Goal: Transaction & Acquisition: Download file/media

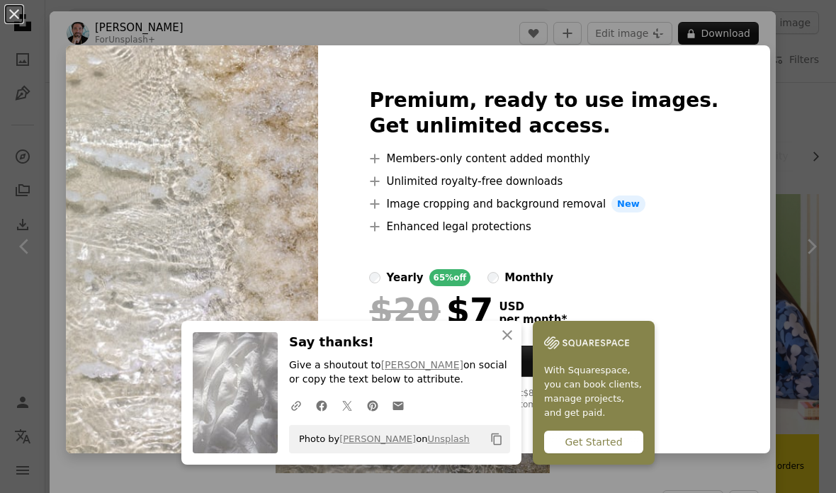
scroll to position [756, 0]
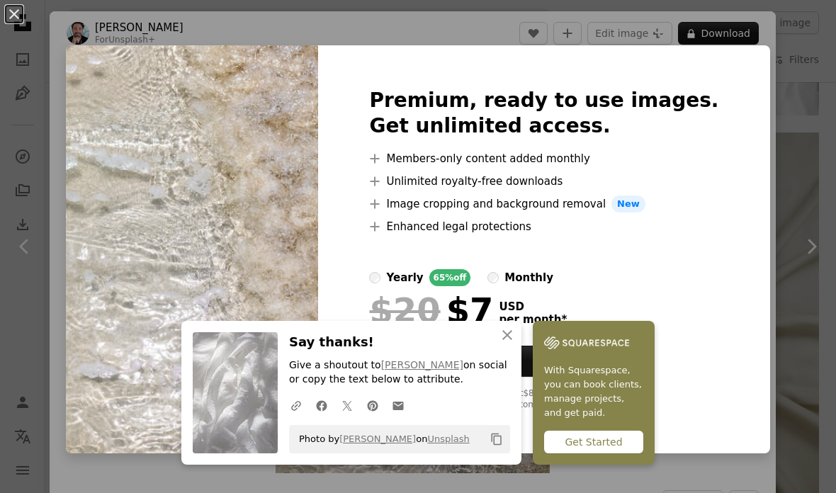
click at [679, 132] on h2 "Premium, ready to use images. Get unlimited access." at bounding box center [543, 113] width 349 height 51
click at [592, 434] on div "Get Started" at bounding box center [593, 442] width 99 height 23
click at [513, 337] on icon "An X shape" at bounding box center [507, 335] width 17 height 17
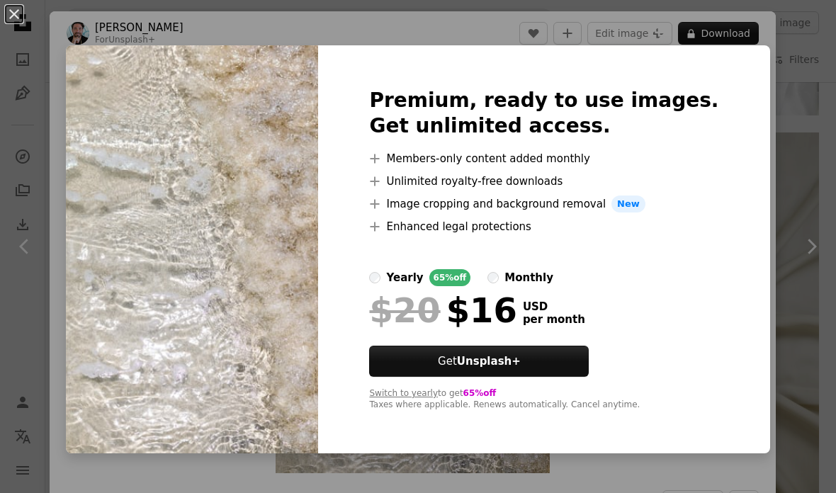
click at [402, 46] on div "Premium, ready to use images. Get unlimited access. A plus sign Members-only co…" at bounding box center [543, 249] width 451 height 408
click at [11, 16] on button "An X shape" at bounding box center [14, 14] width 17 height 17
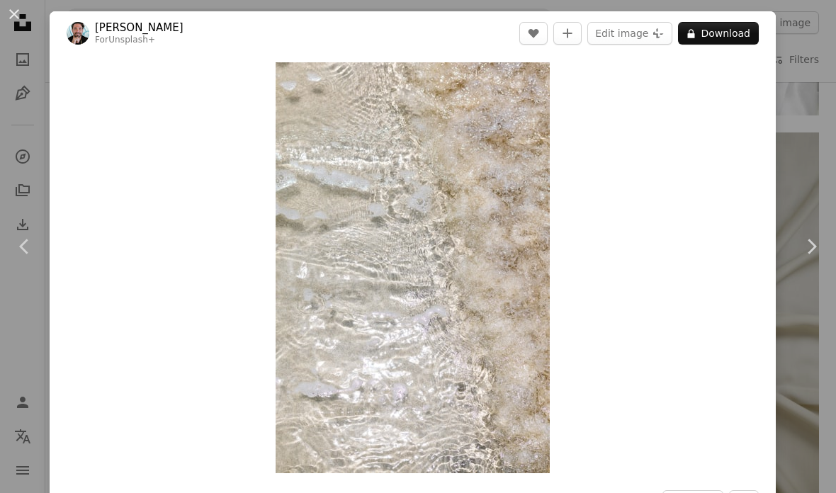
click at [13, 16] on button "An X shape" at bounding box center [14, 14] width 17 height 17
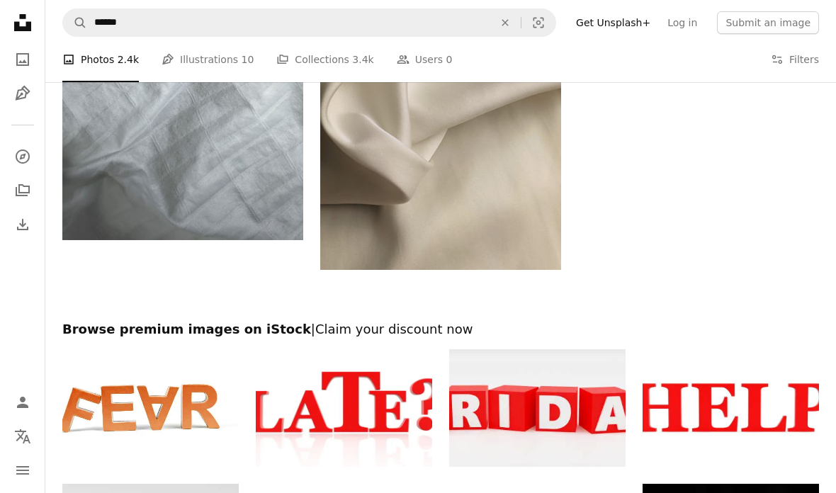
scroll to position [4040, 0]
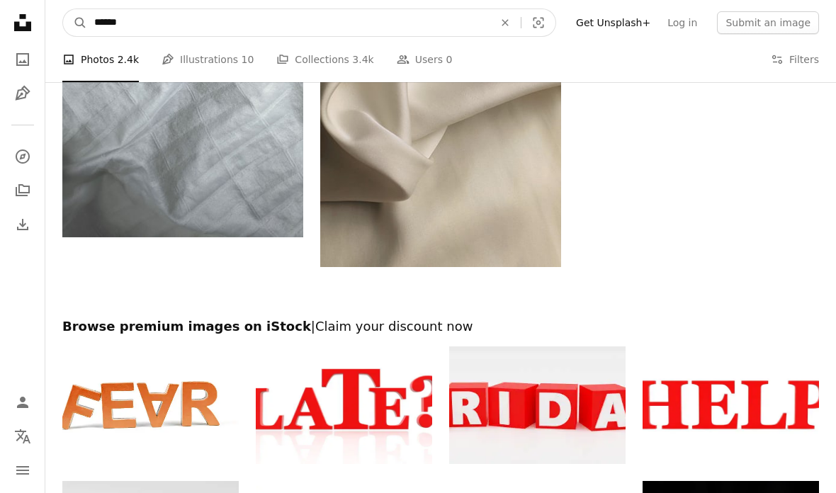
click at [115, 25] on input "******" at bounding box center [288, 22] width 402 height 27
type input "*****"
click at [75, 23] on button "A magnifying glass" at bounding box center [75, 22] width 24 height 27
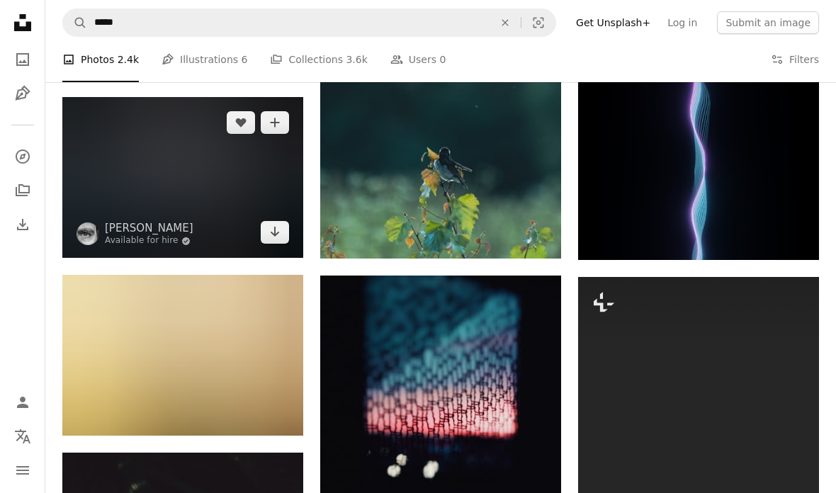
scroll to position [1780, 0]
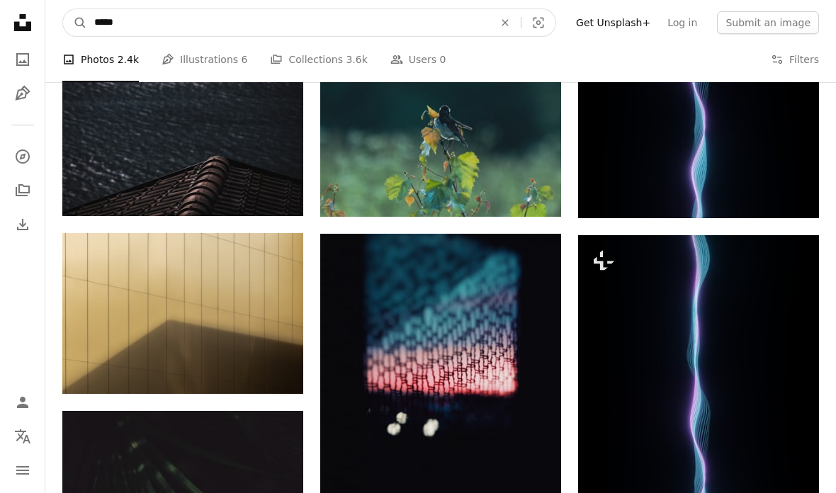
click at [111, 25] on input "*****" at bounding box center [288, 22] width 402 height 27
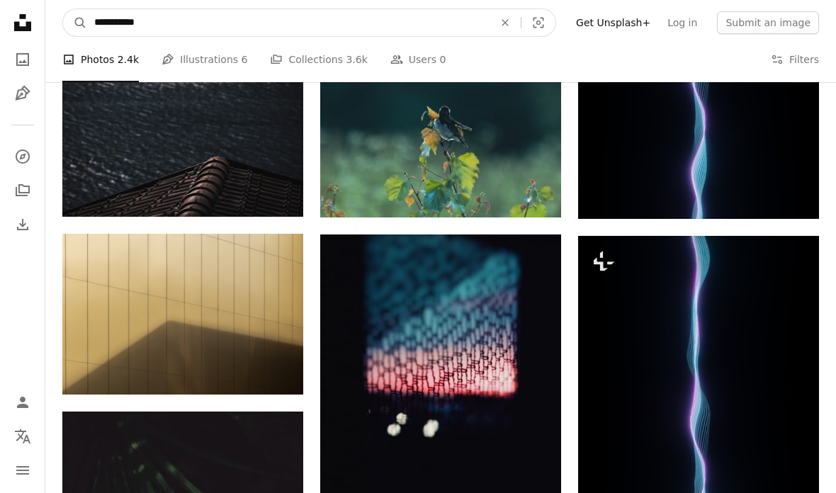
type input "*****"
click at [75, 22] on button "A magnifying glass" at bounding box center [75, 22] width 24 height 27
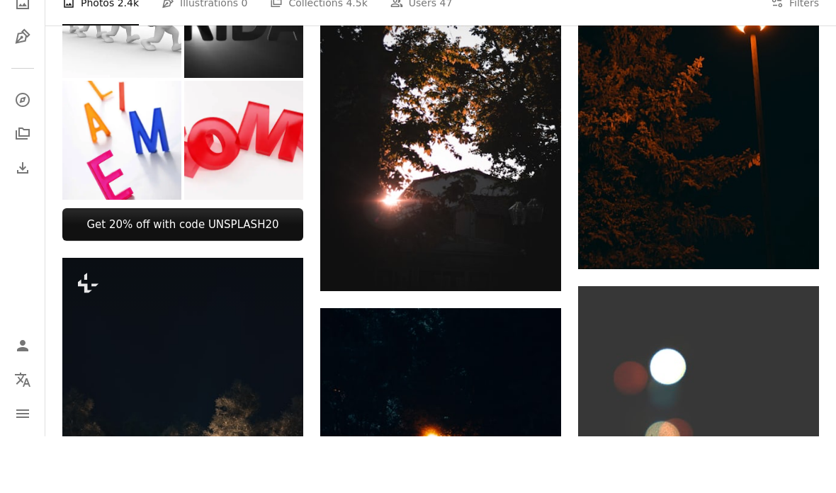
scroll to position [643, 0]
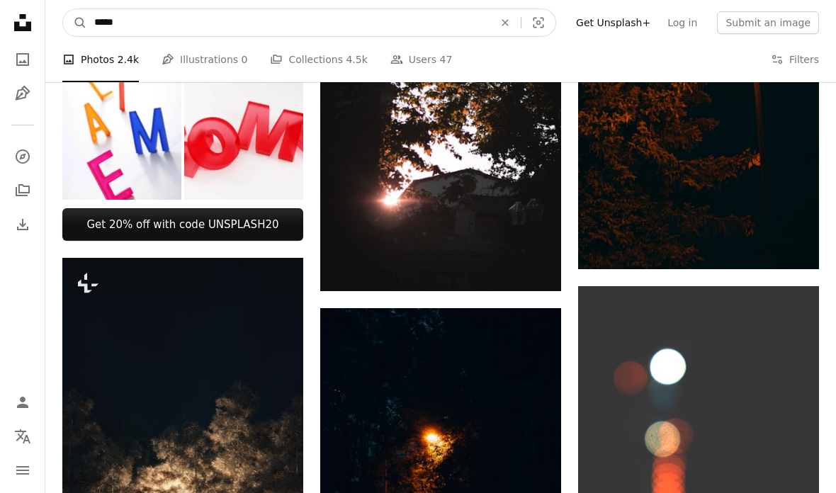
click at [112, 26] on input "*****" at bounding box center [288, 22] width 402 height 27
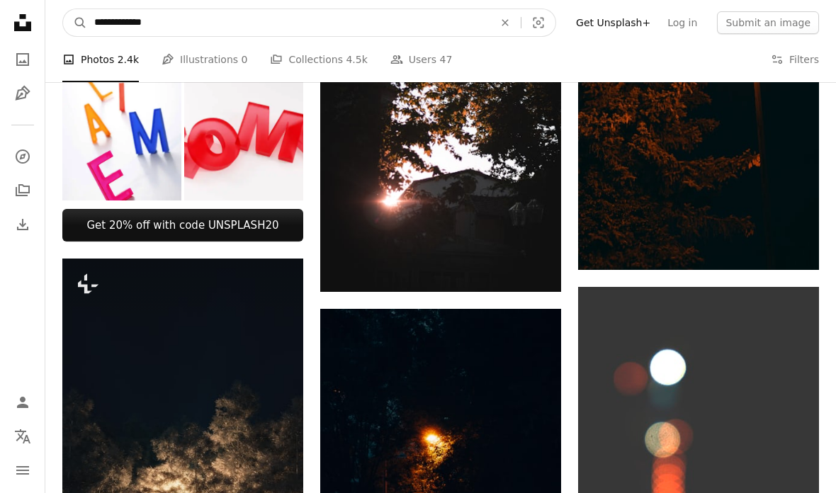
type input "*****"
click at [75, 22] on button "A magnifying glass" at bounding box center [75, 22] width 24 height 27
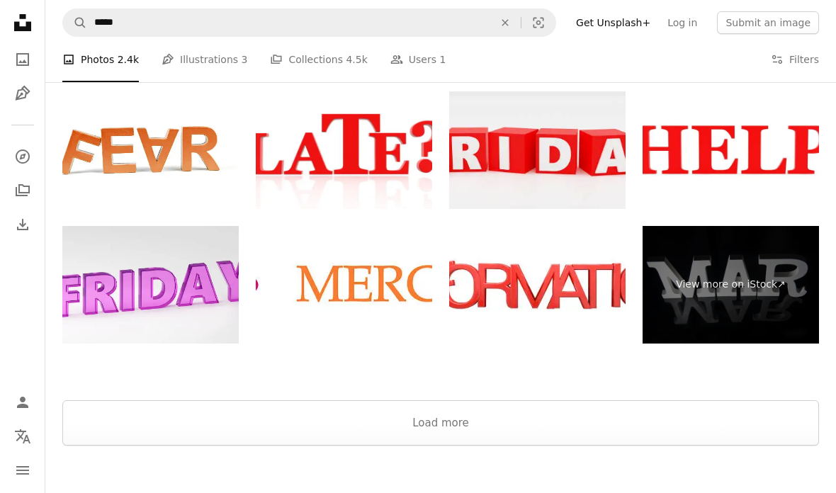
scroll to position [2400, 0]
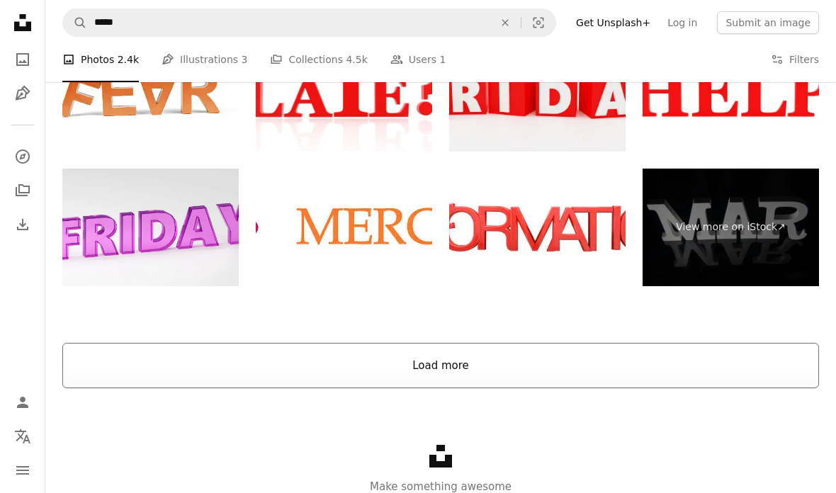
click at [446, 382] on button "Load more" at bounding box center [440, 365] width 757 height 45
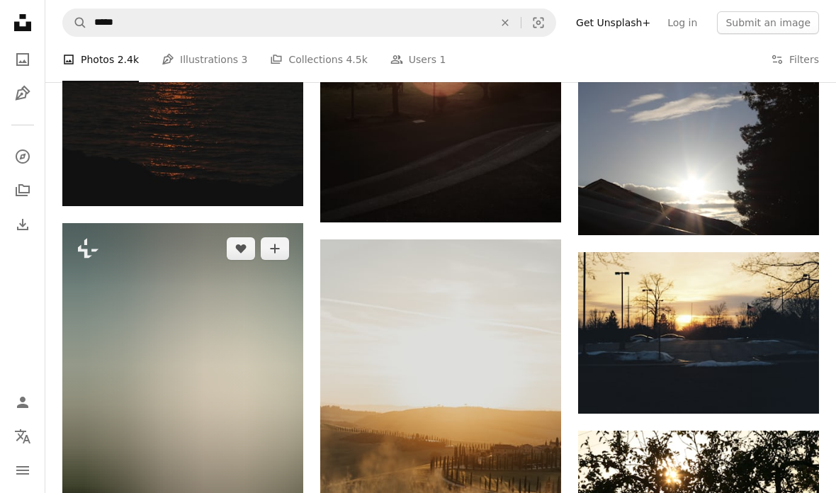
scroll to position [4707, 0]
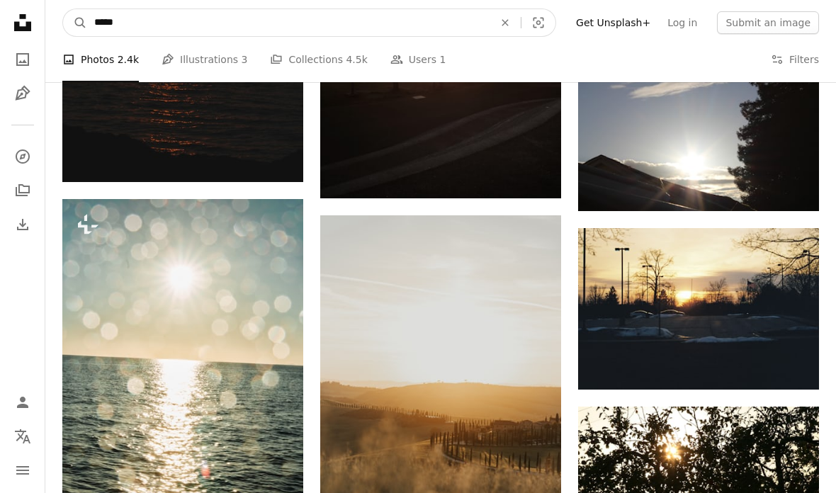
click at [108, 20] on input "*****" at bounding box center [288, 22] width 402 height 27
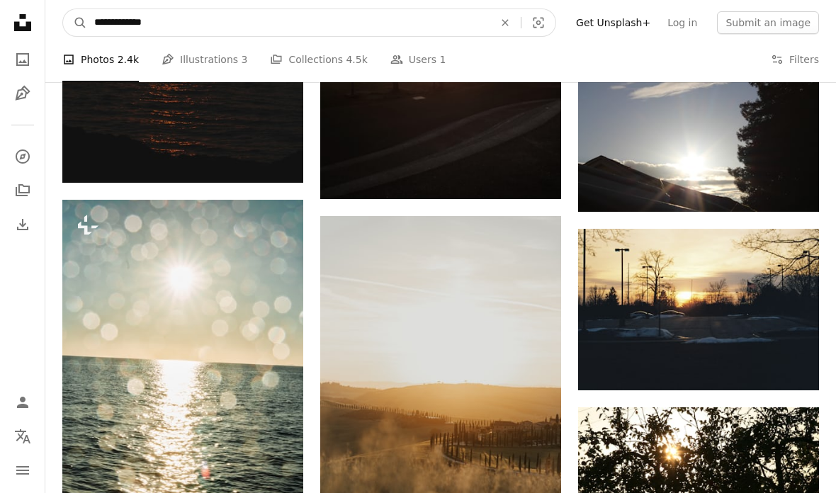
type input "*****"
click at [75, 22] on button "A magnifying glass" at bounding box center [75, 22] width 24 height 27
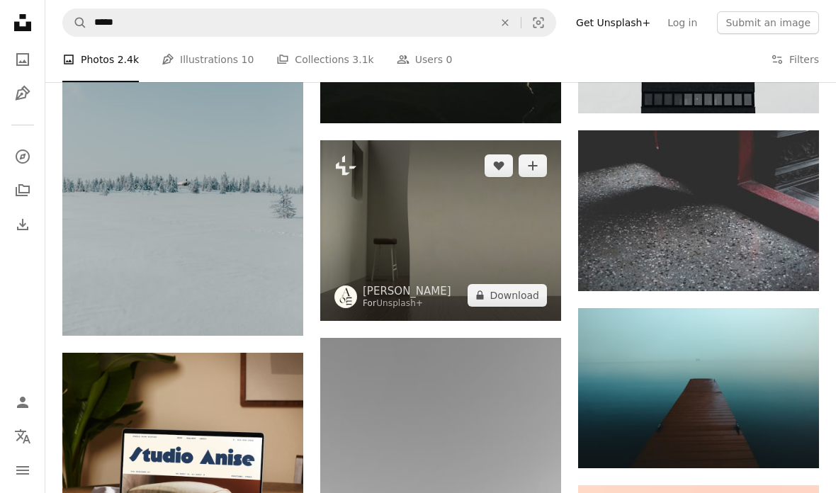
scroll to position [1979, 0]
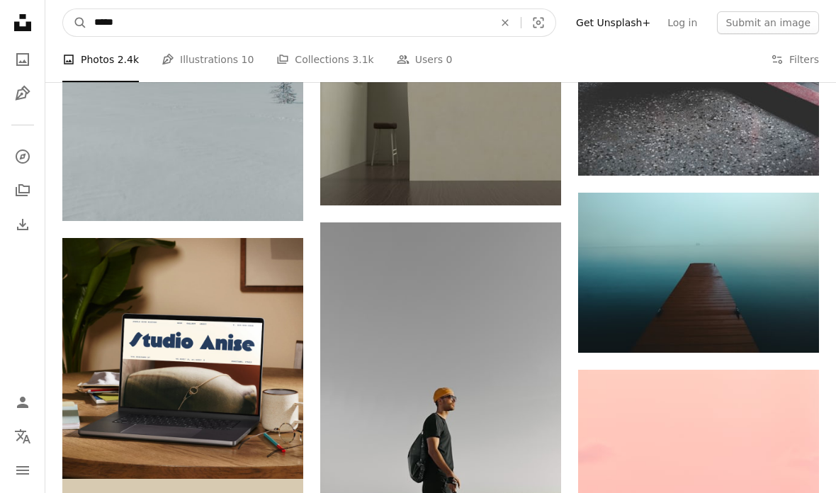
click at [111, 24] on input "*****" at bounding box center [288, 22] width 402 height 27
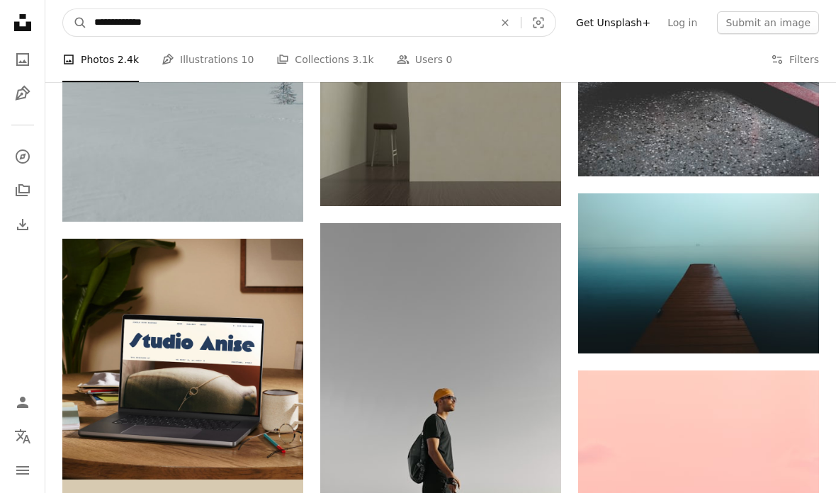
type input "*****"
click at [75, 22] on button "A magnifying glass" at bounding box center [75, 22] width 24 height 27
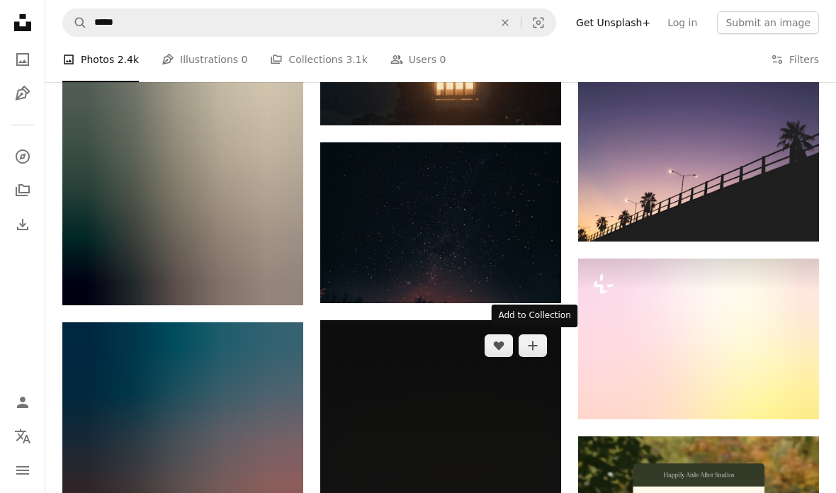
scroll to position [4494, 0]
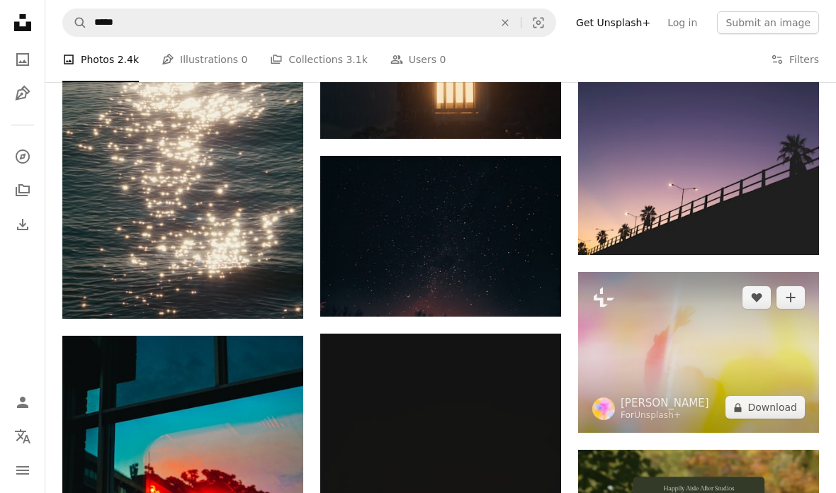
click at [648, 356] on img at bounding box center [698, 352] width 241 height 161
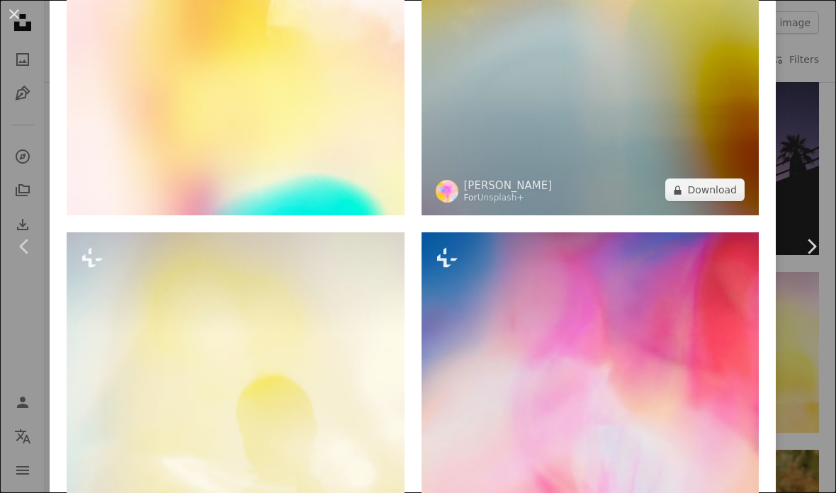
scroll to position [2291, 0]
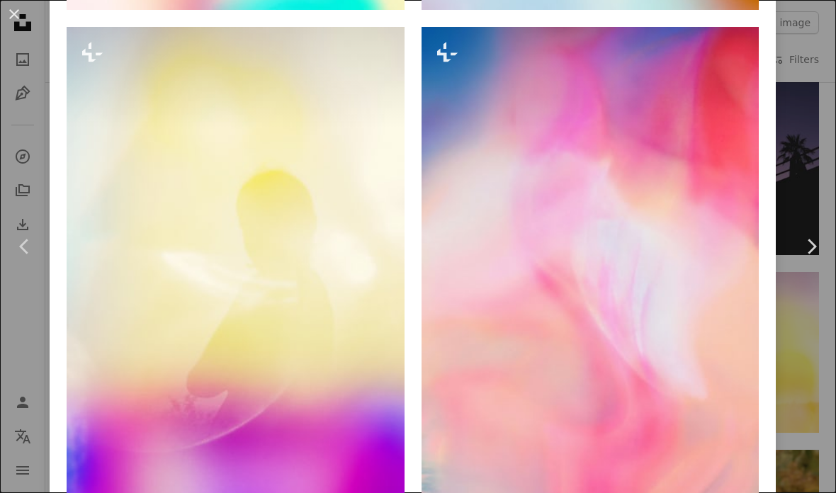
click at [16, 21] on button "An X shape" at bounding box center [14, 14] width 17 height 17
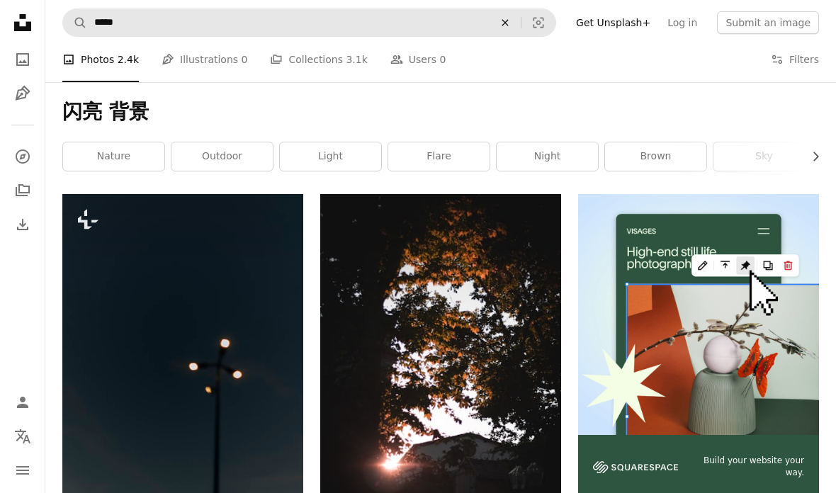
click at [521, 16] on button "An X shape" at bounding box center [505, 22] width 31 height 27
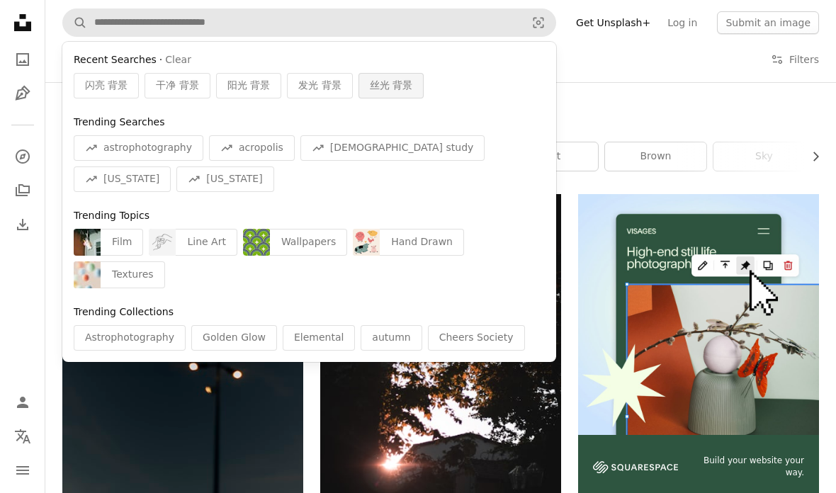
click at [394, 79] on span "丝光 背景" at bounding box center [391, 86] width 43 height 14
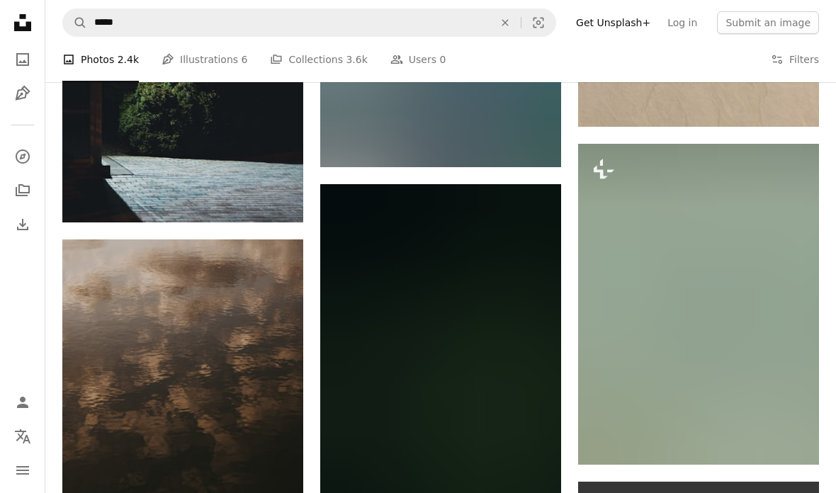
scroll to position [3359, 0]
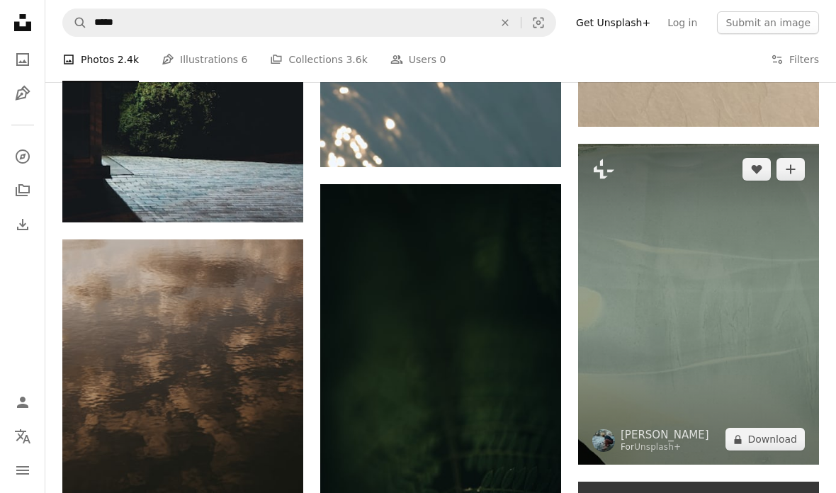
click at [633, 239] on img at bounding box center [698, 304] width 241 height 321
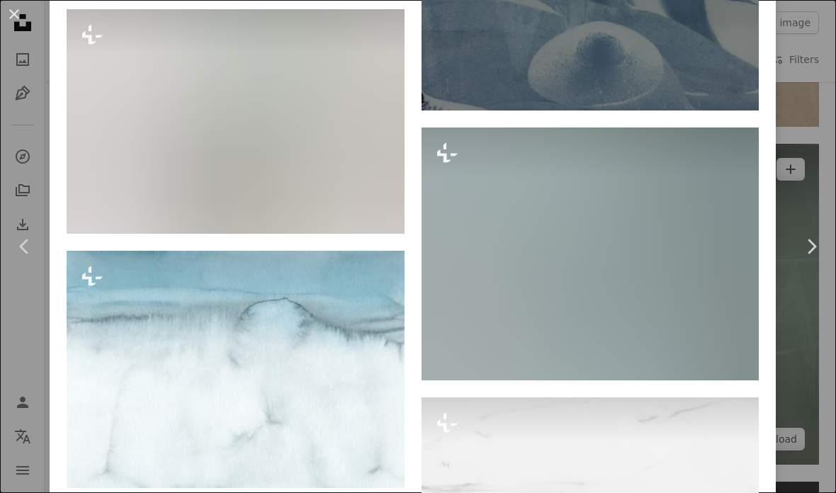
scroll to position [8301, 0]
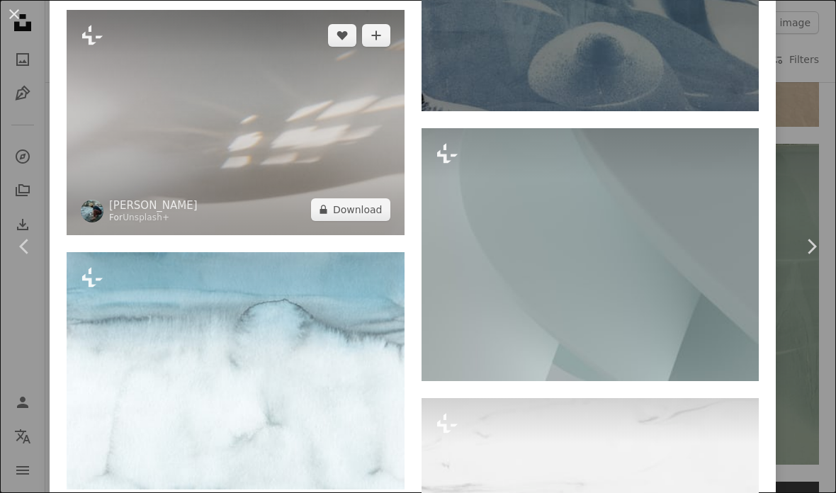
click at [249, 235] on img at bounding box center [236, 122] width 338 height 225
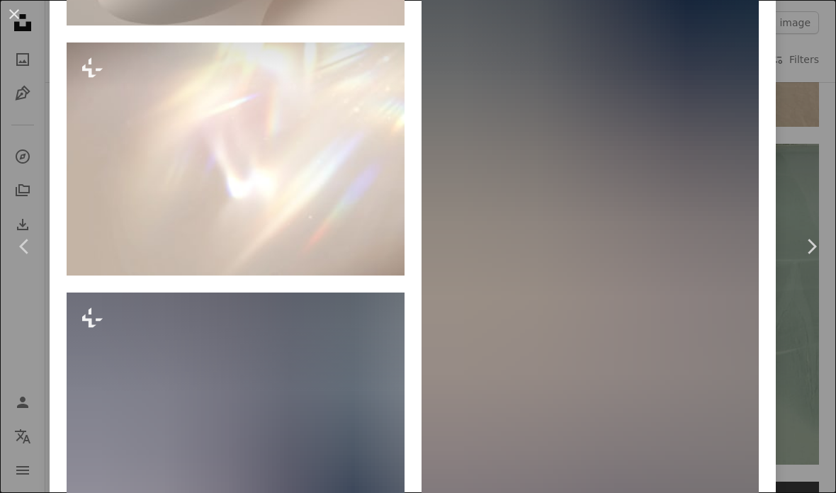
scroll to position [2471, 0]
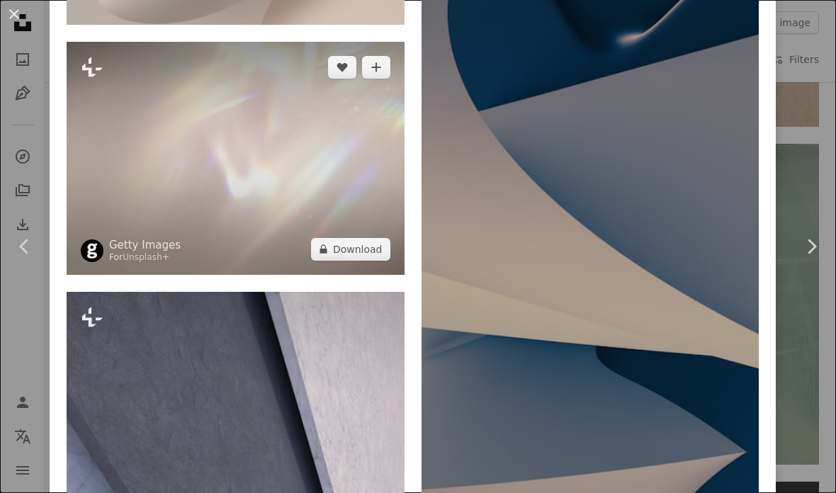
click at [311, 186] on img at bounding box center [236, 158] width 338 height 233
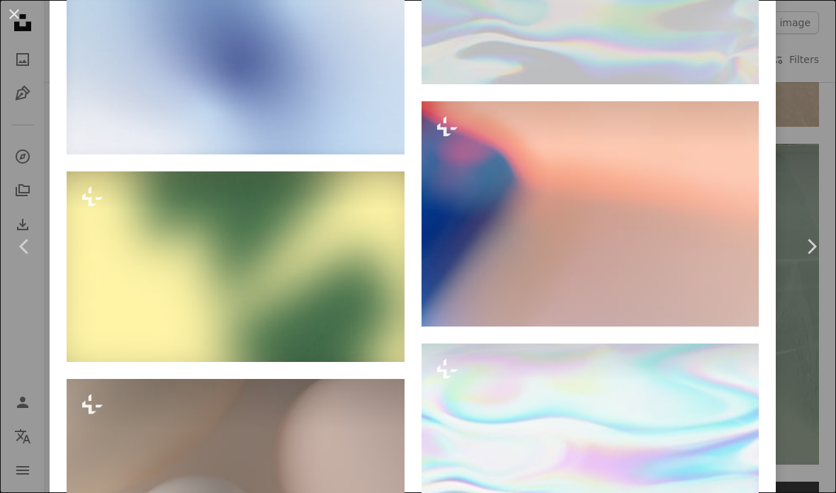
scroll to position [1693, 0]
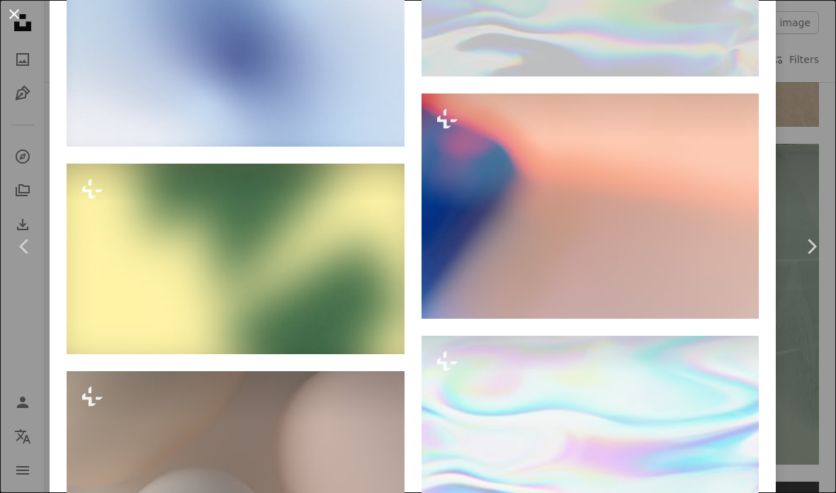
click at [16, 10] on button "An X shape" at bounding box center [14, 14] width 17 height 17
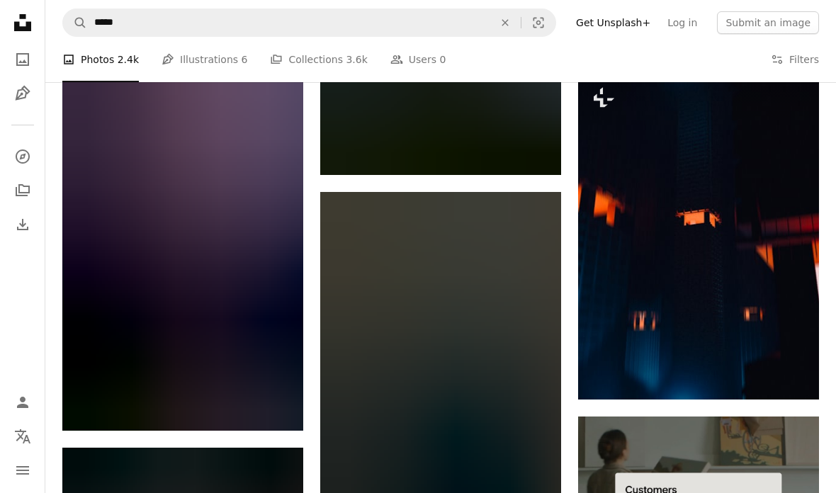
scroll to position [4664, 0]
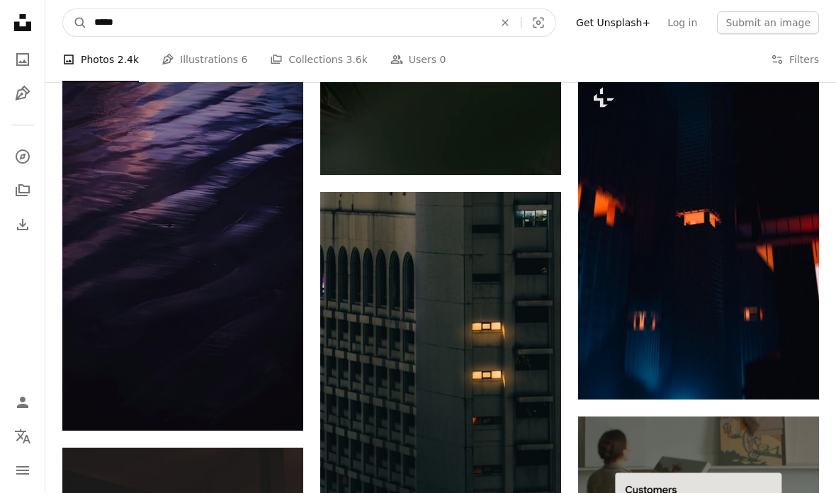
click at [302, 23] on input "*****" at bounding box center [288, 22] width 402 height 27
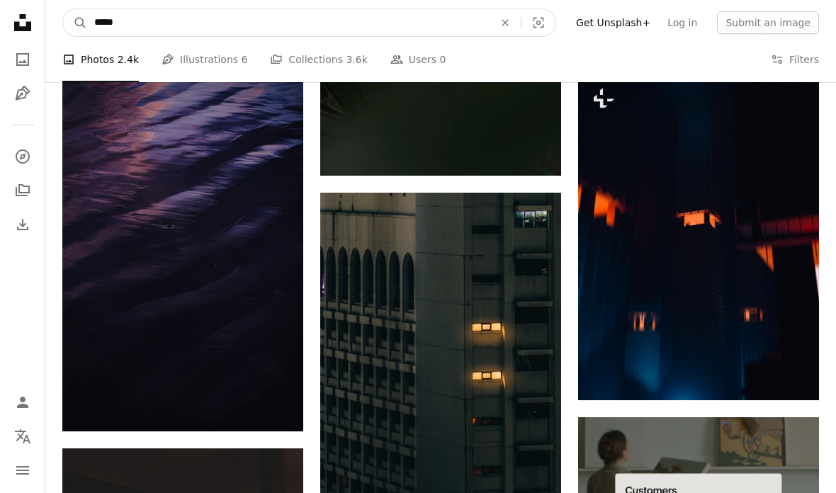
click at [113, 22] on input "*****" at bounding box center [288, 22] width 402 height 27
type input "*****"
click at [75, 22] on button "A magnifying glass" at bounding box center [75, 22] width 24 height 27
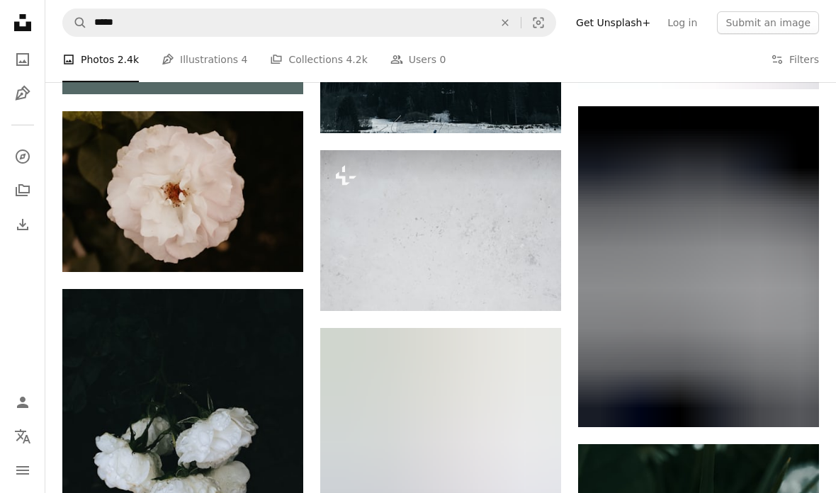
scroll to position [3279, 0]
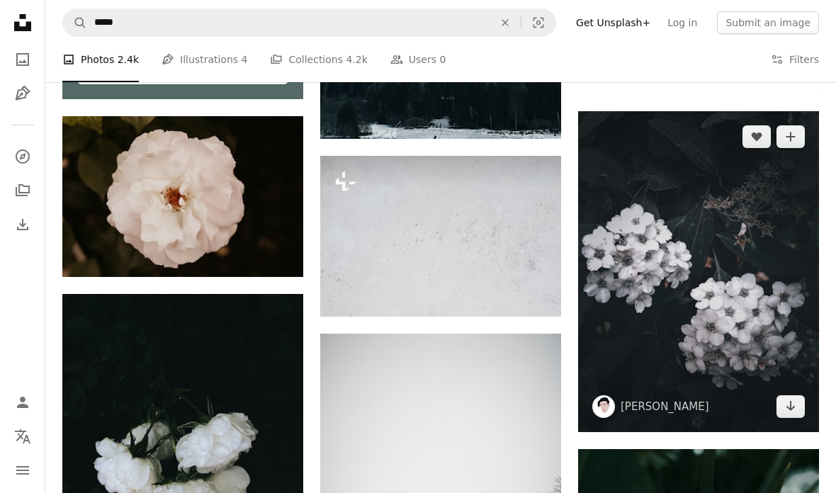
click at [742, 251] on img at bounding box center [698, 271] width 241 height 321
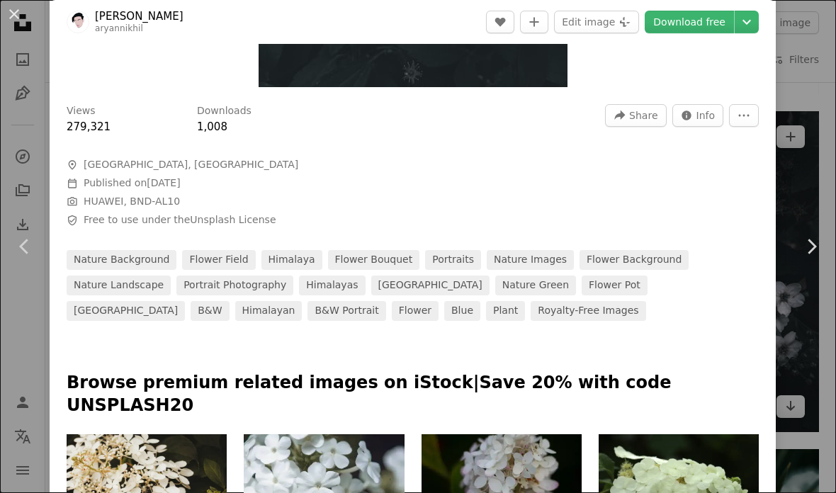
scroll to position [385, 0]
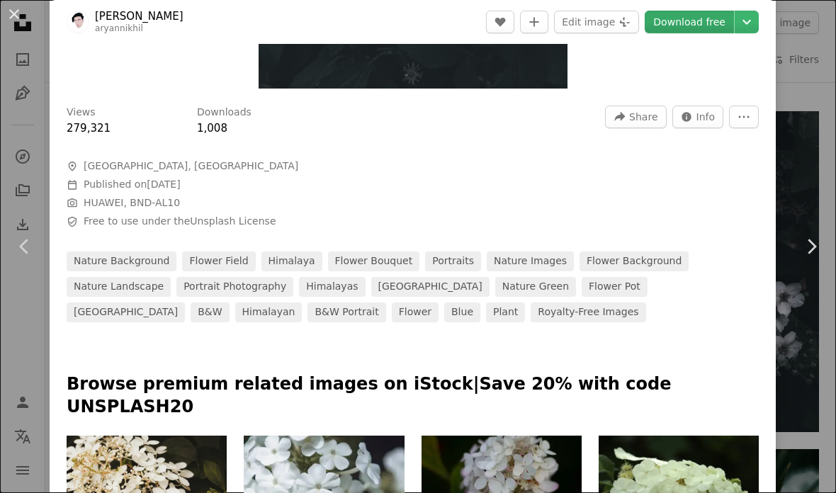
click at [713, 19] on link "Download free" at bounding box center [689, 22] width 89 height 23
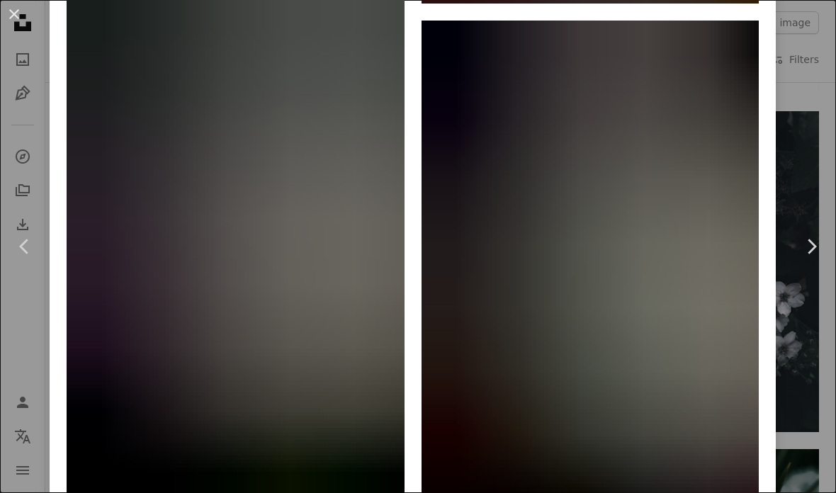
scroll to position [5521, 0]
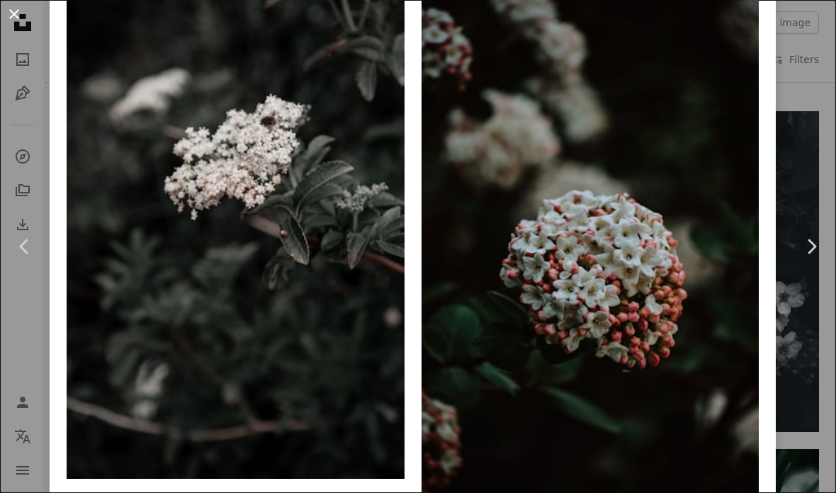
click at [23, 16] on button "An X shape" at bounding box center [14, 14] width 17 height 17
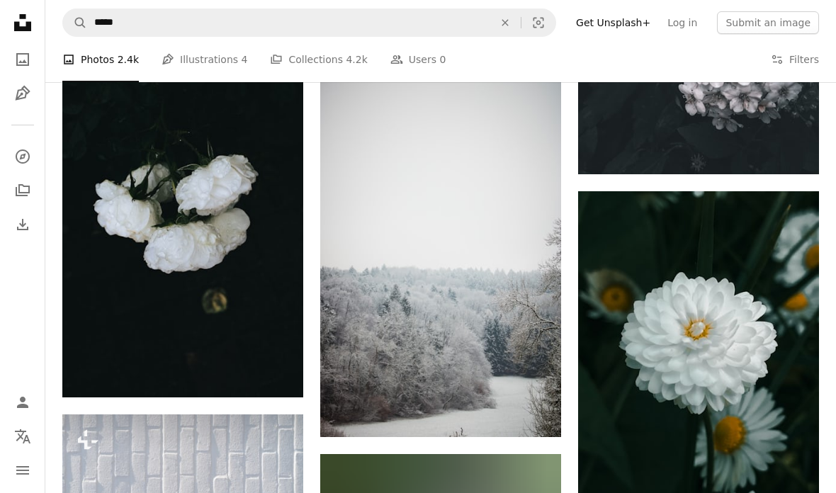
scroll to position [3542, 0]
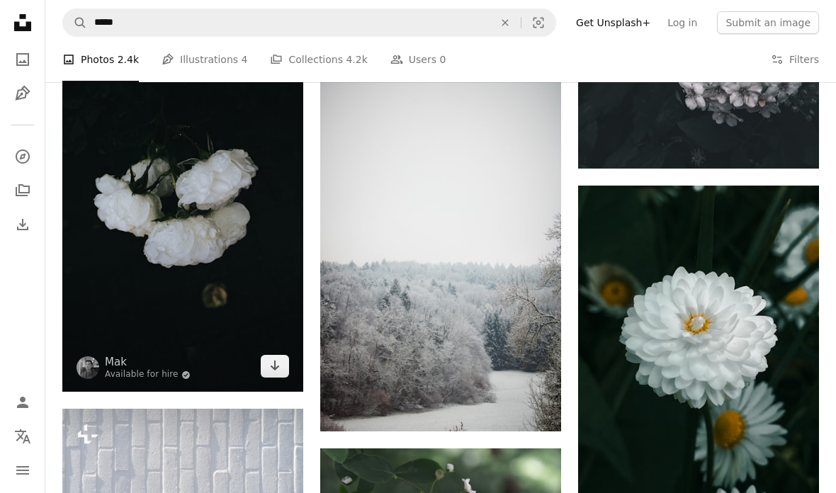
click at [186, 218] on img at bounding box center [182, 210] width 241 height 361
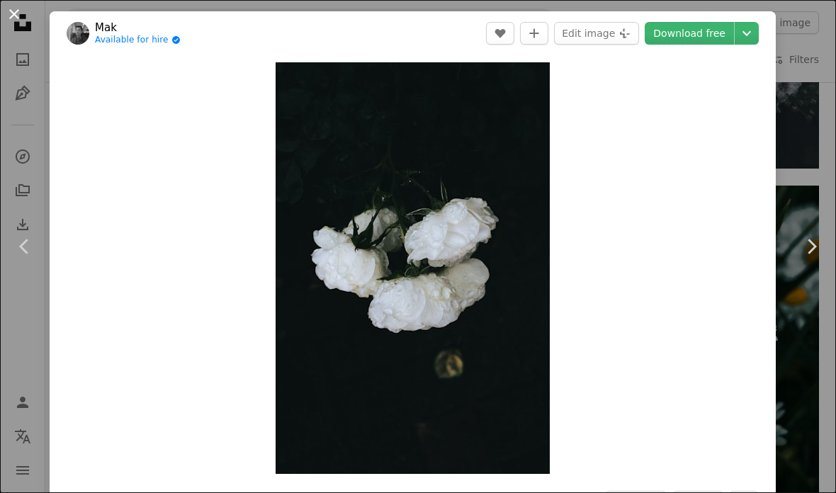
click at [20, 9] on button "An X shape" at bounding box center [14, 14] width 17 height 17
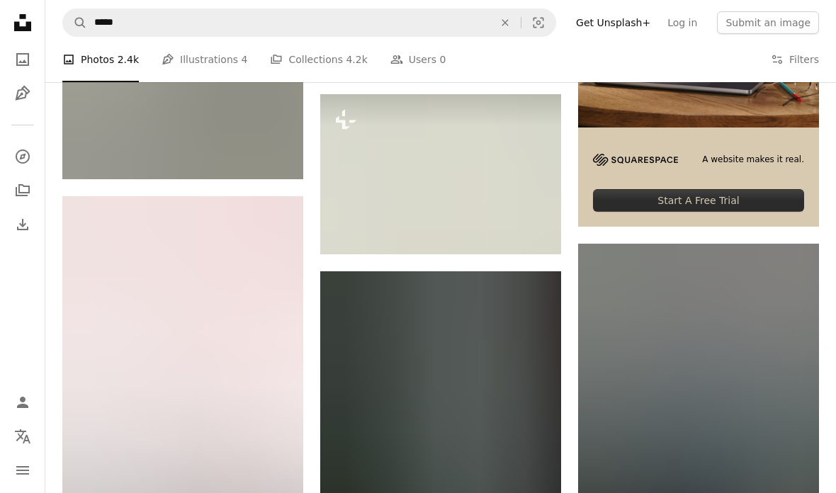
scroll to position [5004, 0]
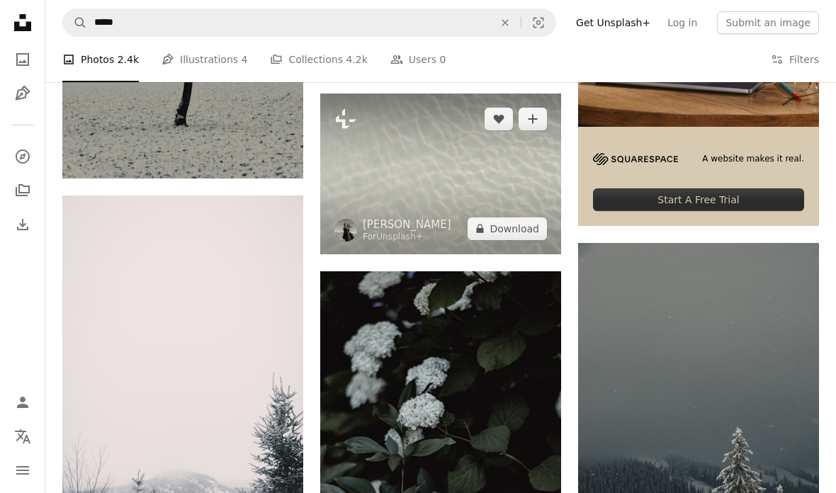
click at [466, 157] on img at bounding box center [440, 174] width 241 height 161
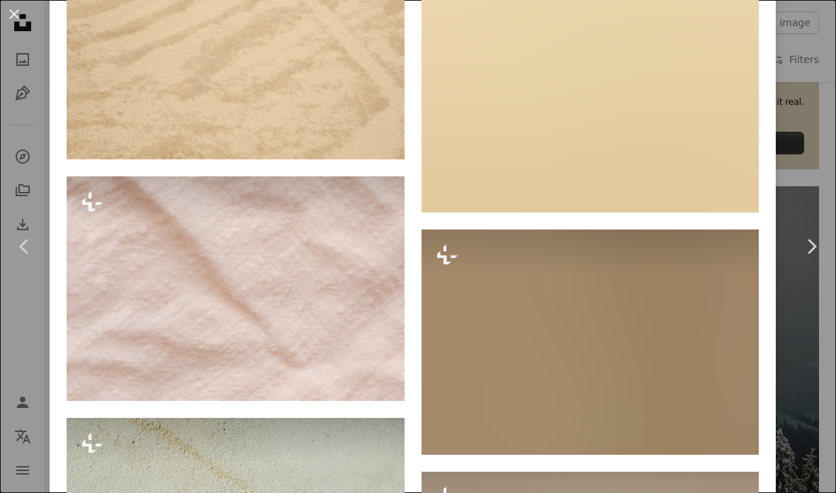
scroll to position [2503, 0]
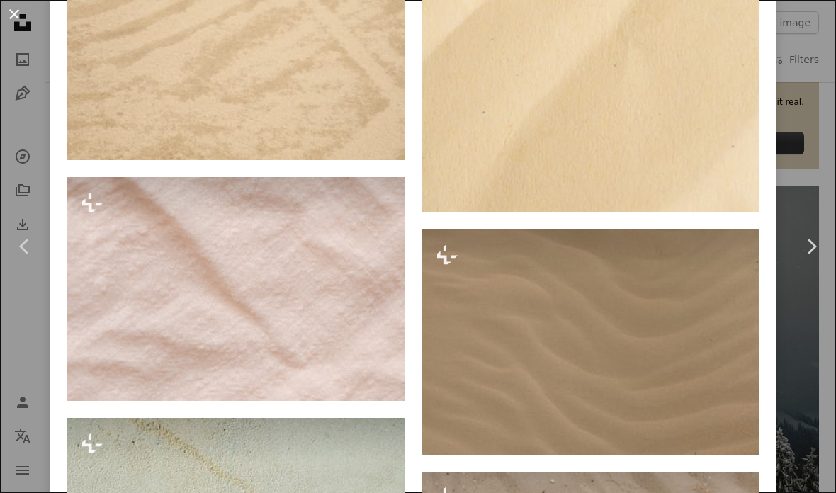
click at [20, 10] on button "An X shape" at bounding box center [14, 14] width 17 height 17
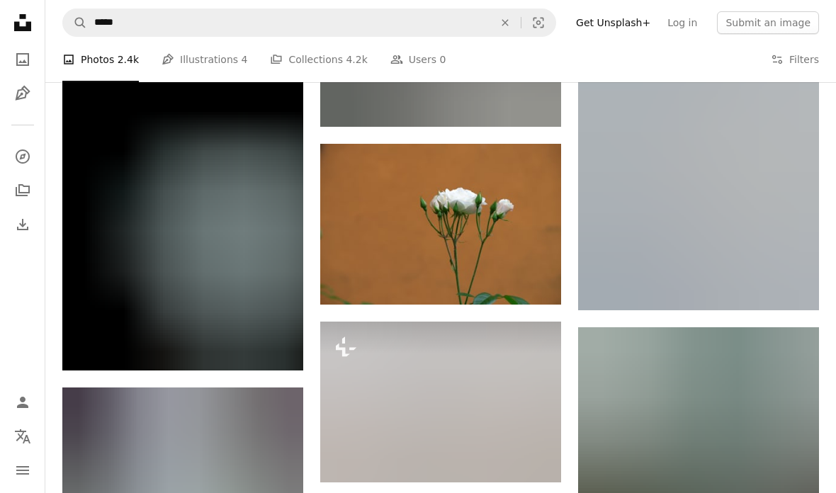
scroll to position [6569, 0]
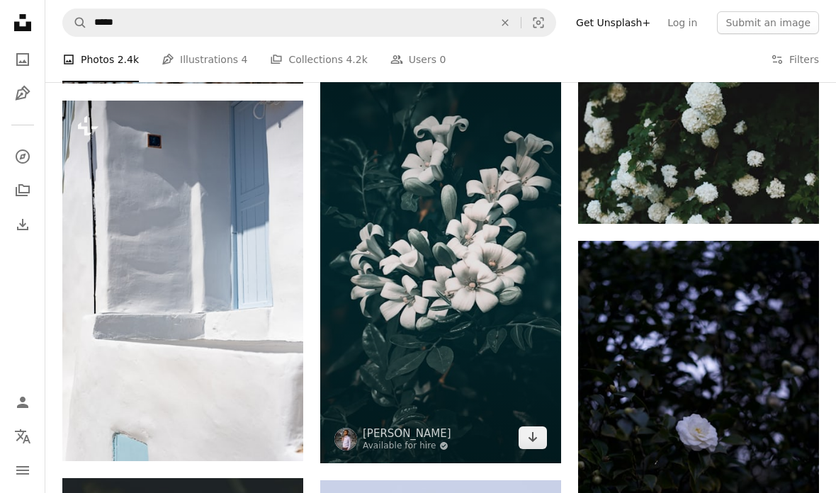
click at [469, 298] on img at bounding box center [440, 250] width 241 height 428
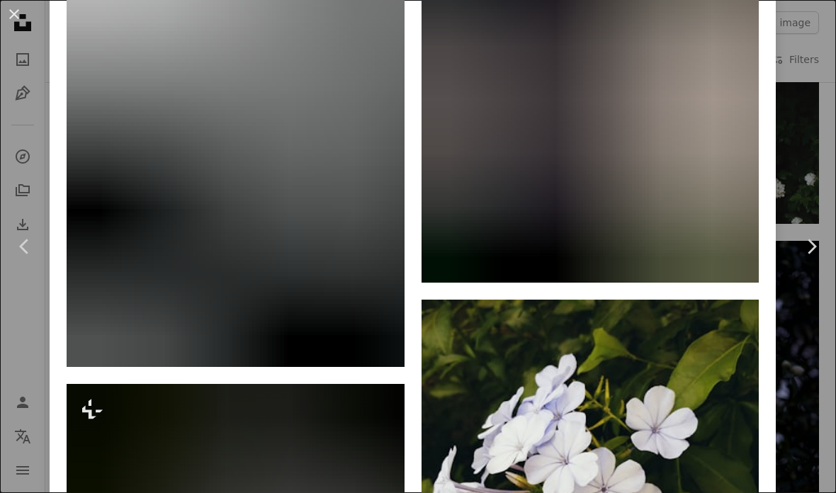
scroll to position [1307, 0]
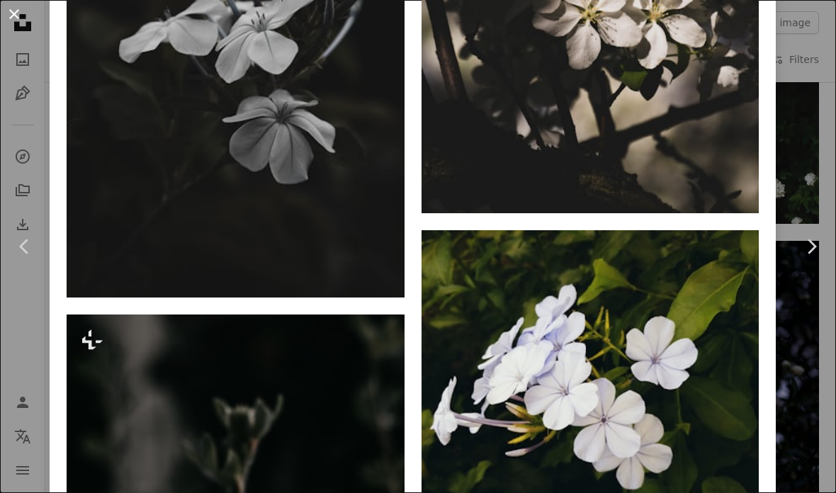
click at [19, 6] on button "An X shape" at bounding box center [14, 14] width 17 height 17
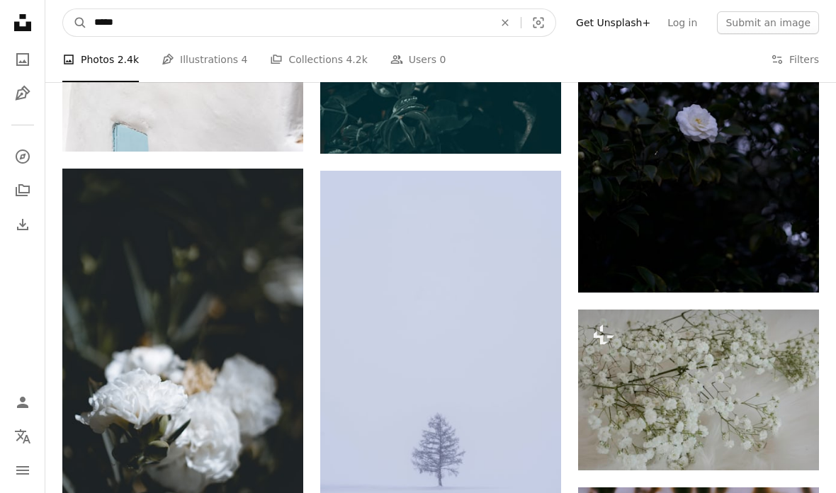
click at [114, 18] on input "*****" at bounding box center [288, 22] width 402 height 27
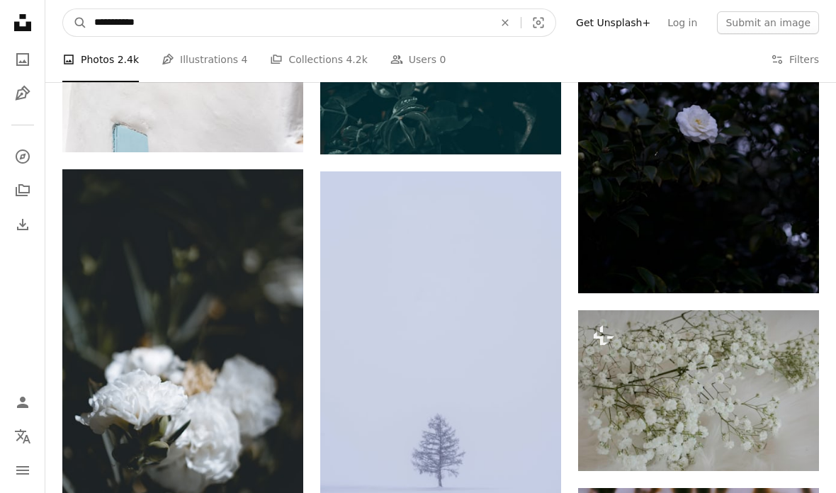
type input "*******"
click at [75, 22] on button "A magnifying glass" at bounding box center [75, 22] width 24 height 27
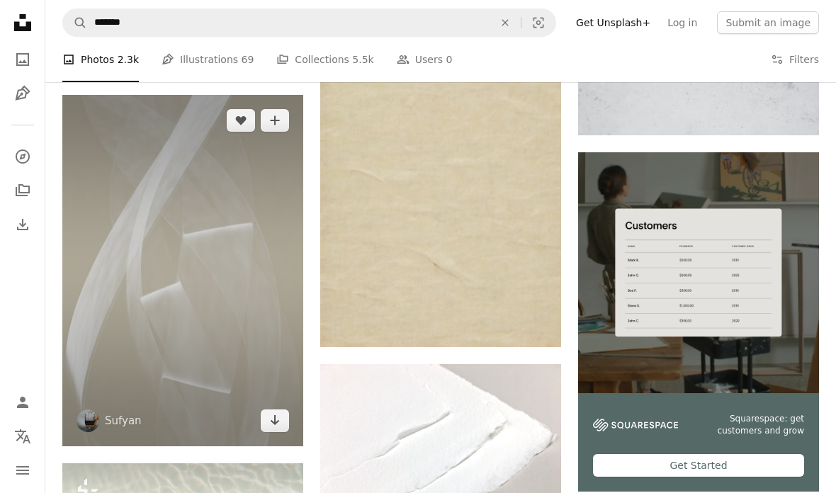
scroll to position [4497, 0]
click at [176, 310] on img at bounding box center [182, 270] width 241 height 351
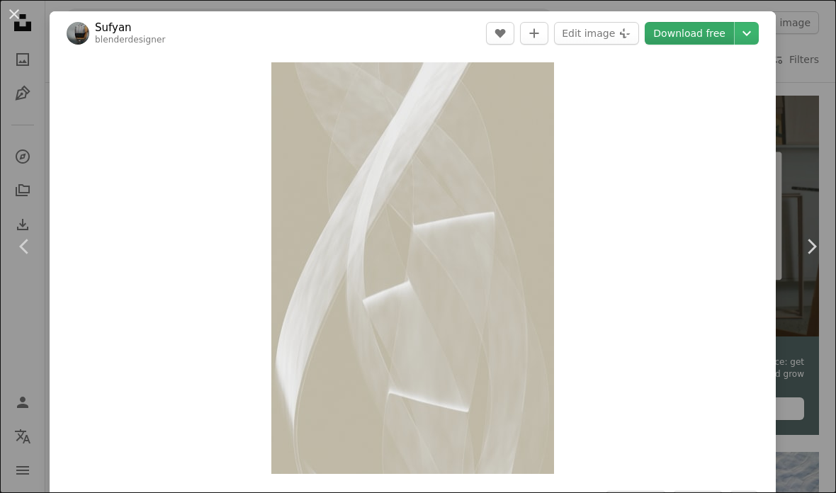
click at [704, 40] on link "Download free" at bounding box center [689, 33] width 89 height 23
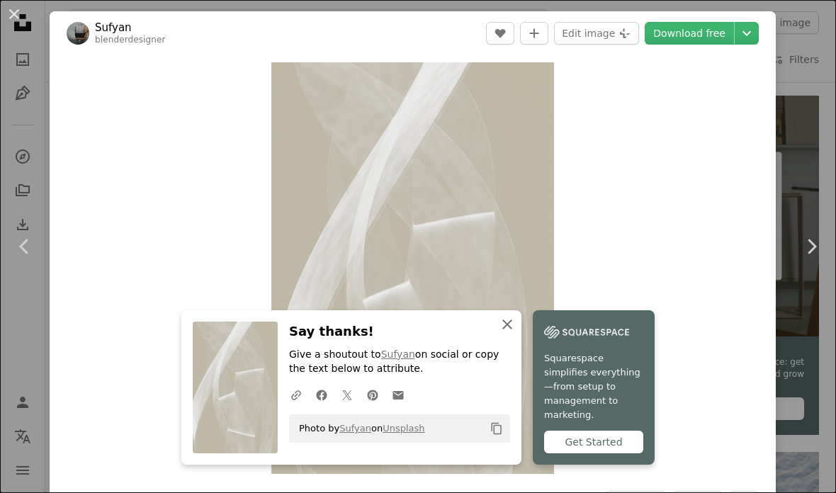
click at [515, 328] on button "An X shape Close" at bounding box center [507, 324] width 28 height 28
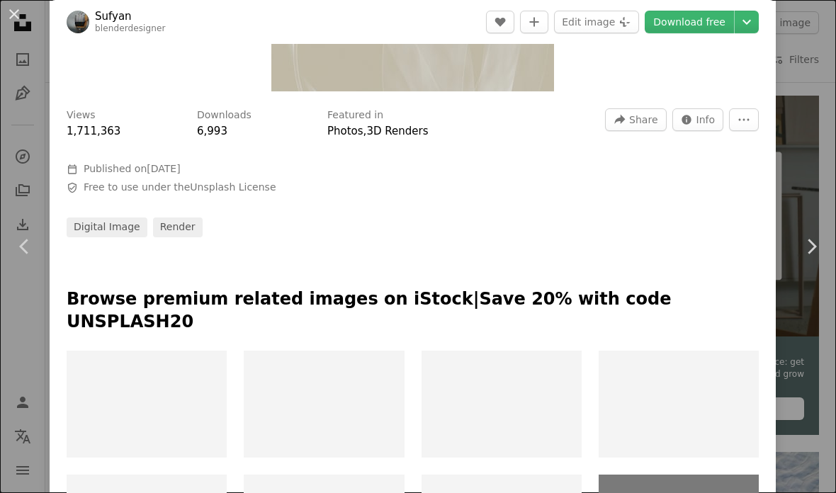
scroll to position [387, 0]
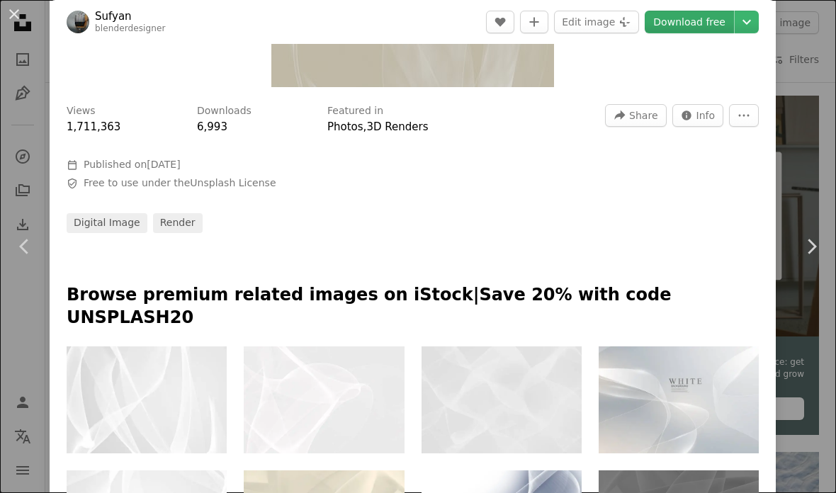
click at [668, 16] on link "Download free" at bounding box center [689, 22] width 89 height 23
click at [701, 27] on link "Download free" at bounding box center [689, 22] width 89 height 23
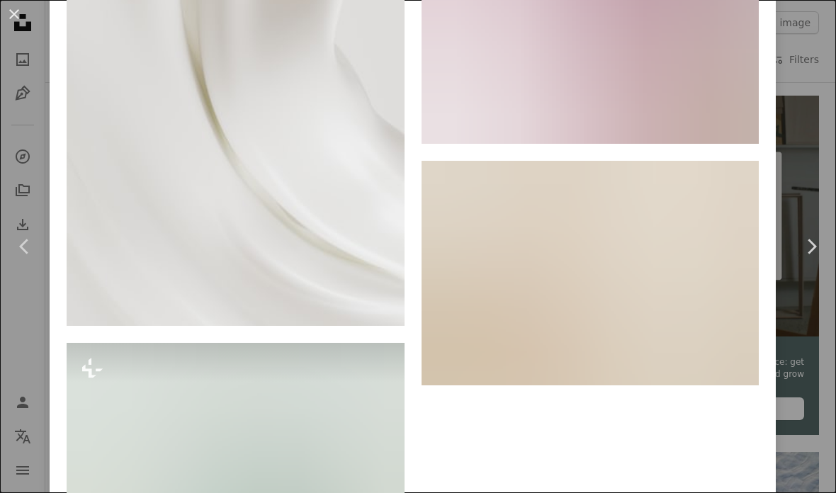
scroll to position [12787, 0]
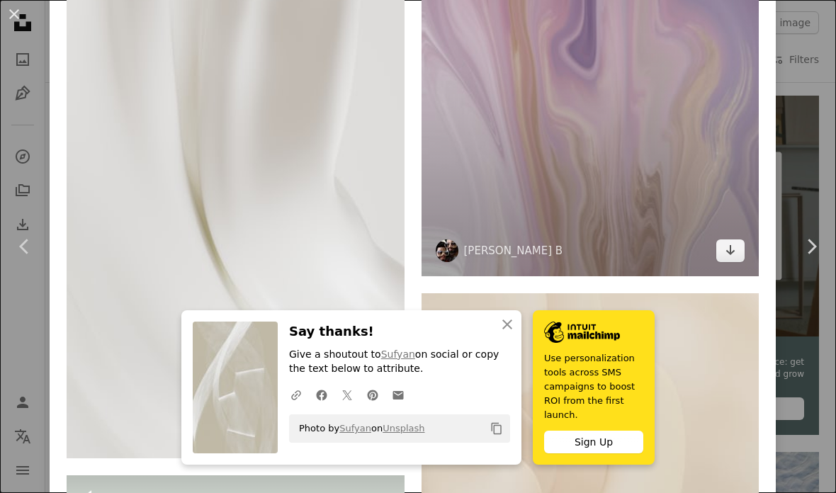
click at [646, 179] on img at bounding box center [591, 23] width 338 height 507
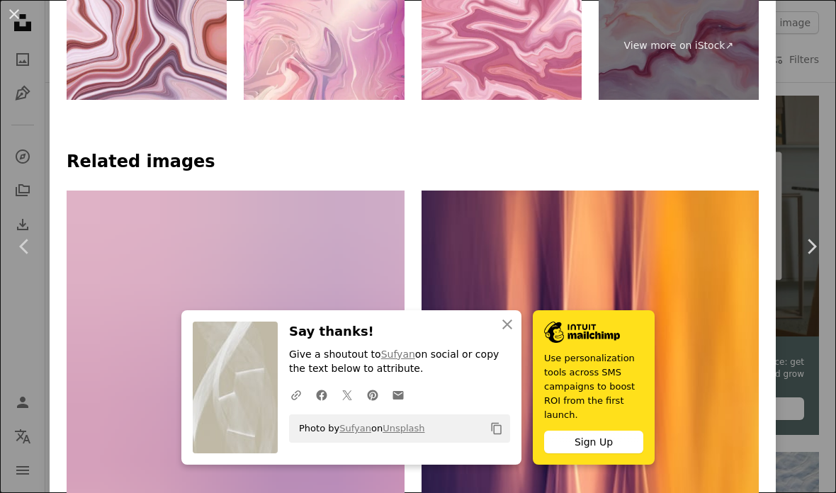
scroll to position [893, 0]
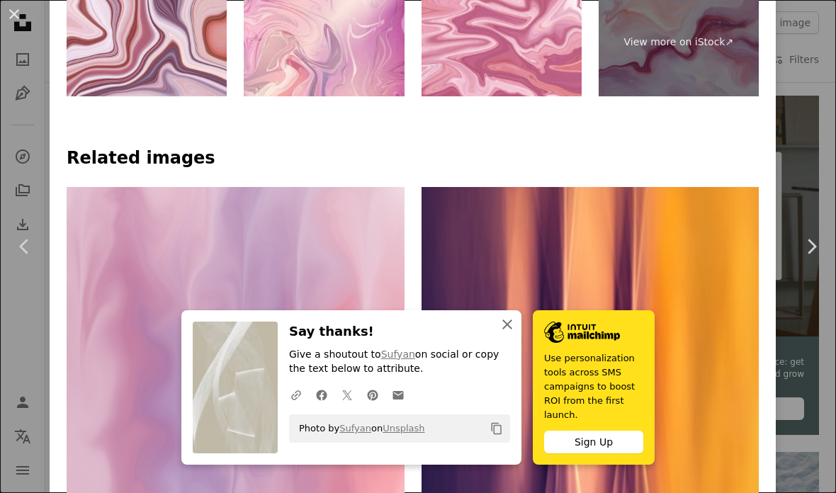
click at [515, 321] on icon "An X shape" at bounding box center [507, 324] width 17 height 17
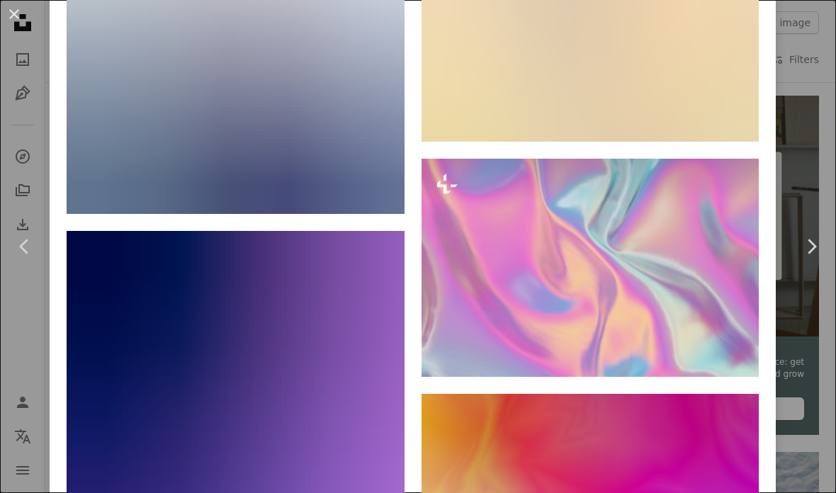
scroll to position [3677, 0]
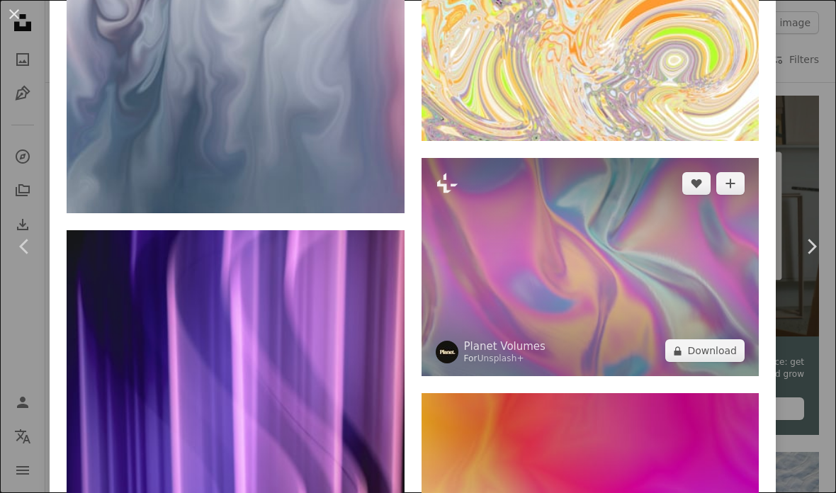
click at [596, 281] on img at bounding box center [591, 267] width 338 height 219
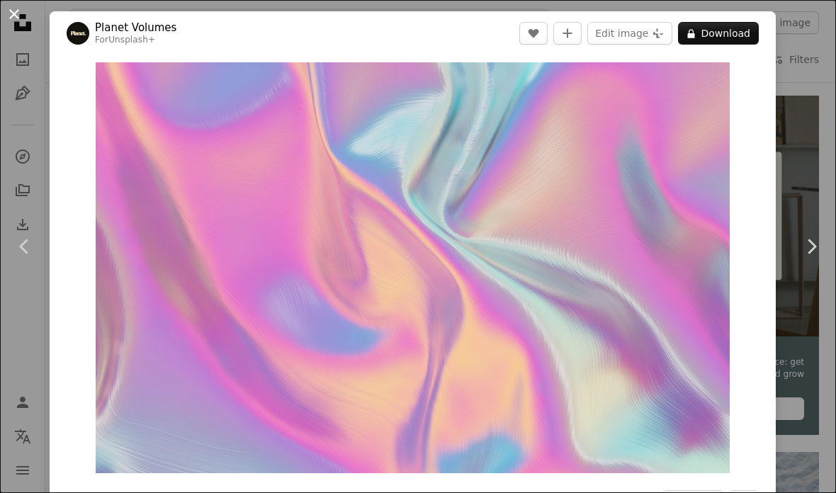
click at [23, 13] on button "An X shape" at bounding box center [14, 14] width 17 height 17
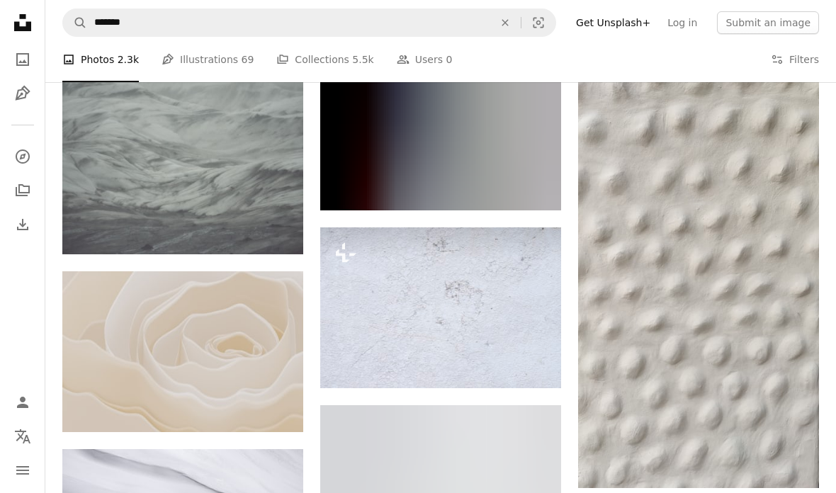
scroll to position [14261, 0]
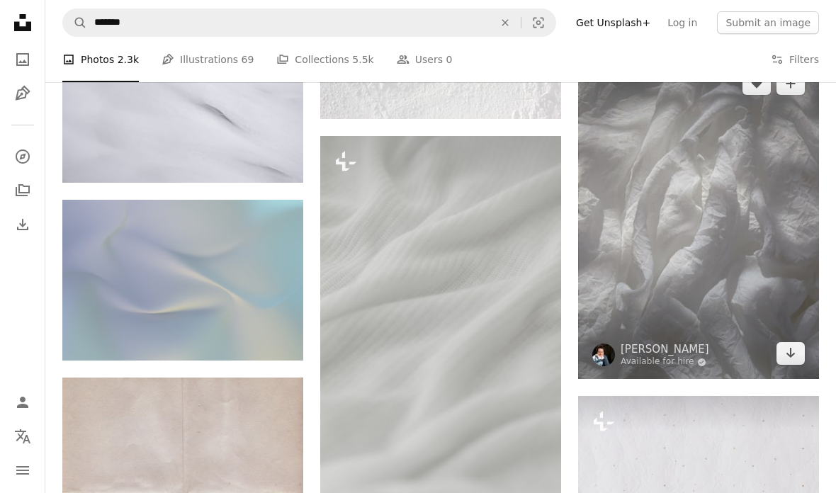
click at [740, 208] on img at bounding box center [698, 218] width 241 height 321
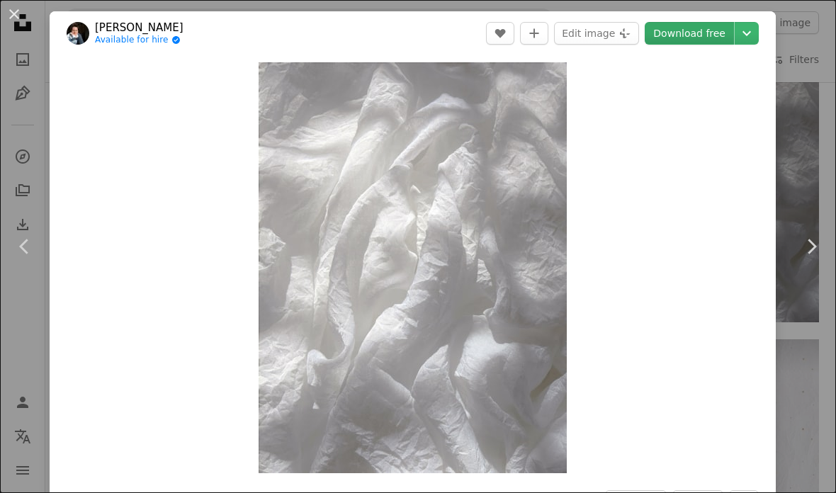
click at [711, 38] on link "Download free" at bounding box center [689, 33] width 89 height 23
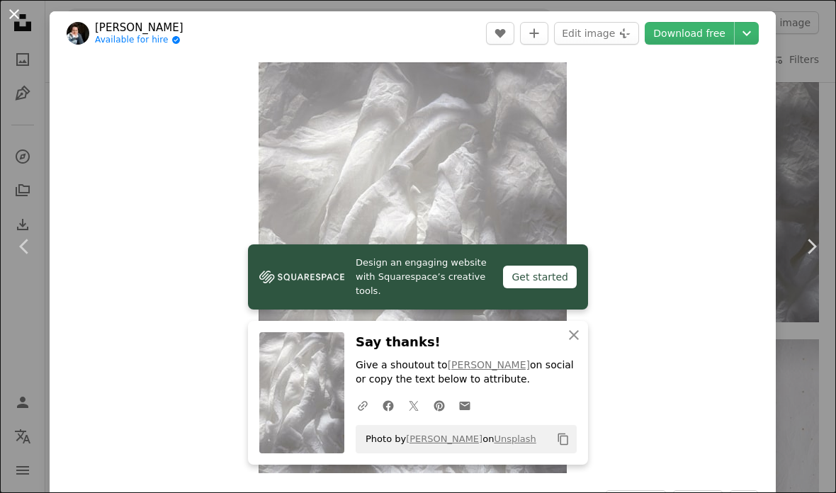
click at [17, 13] on button "An X shape" at bounding box center [14, 14] width 17 height 17
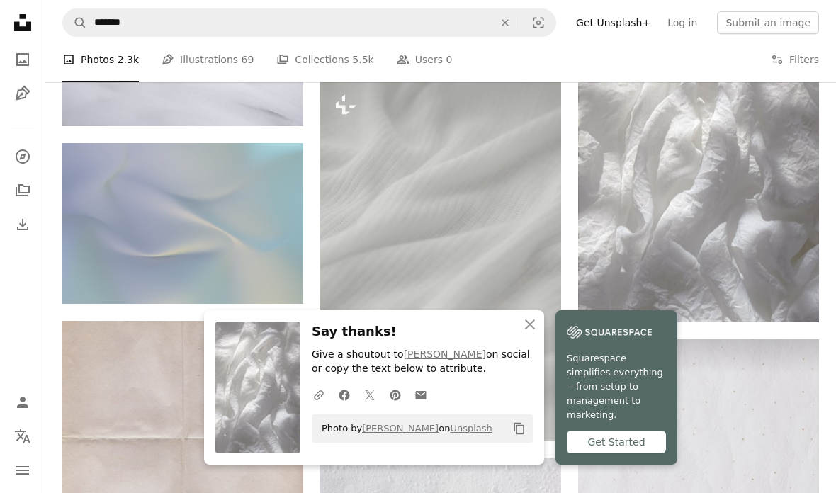
scroll to position [14618, 0]
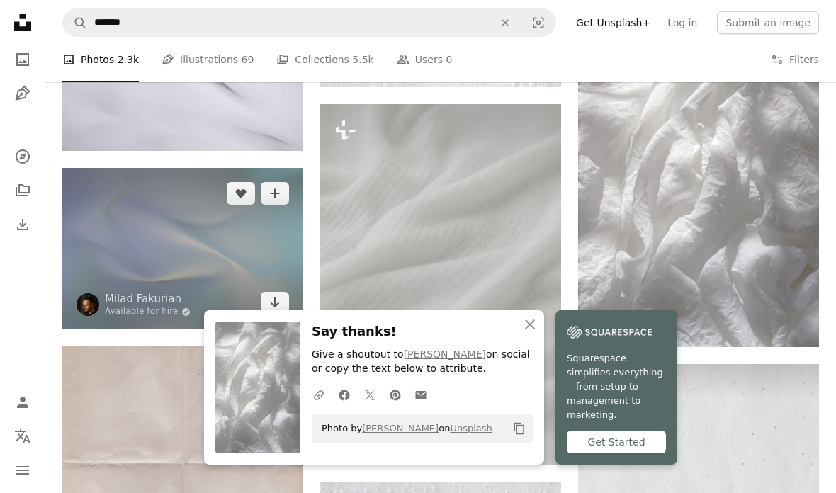
click at [172, 246] on img at bounding box center [182, 248] width 241 height 161
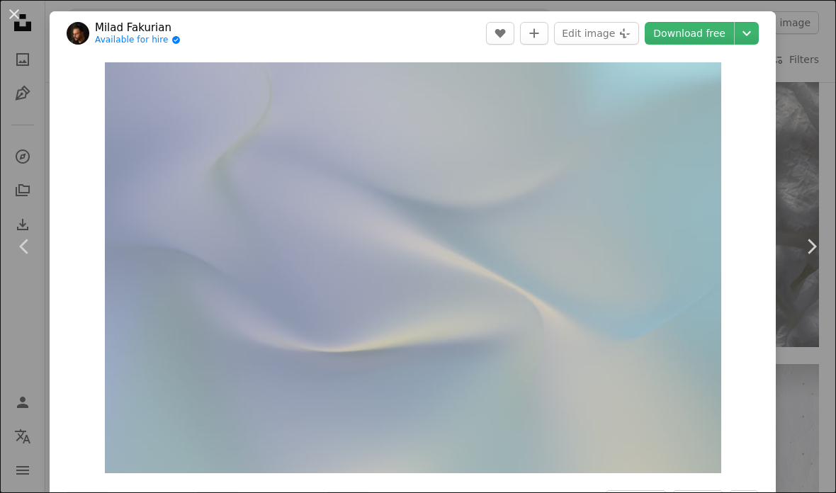
scroll to position [14674, 0]
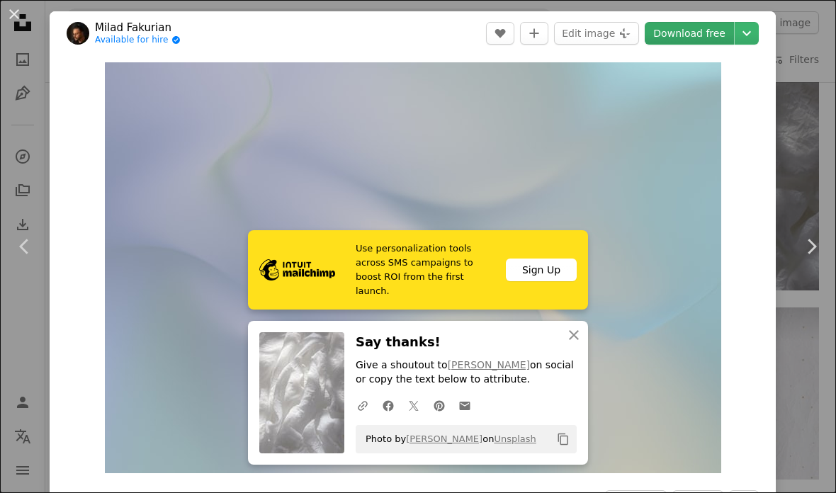
click at [703, 31] on link "Download free" at bounding box center [689, 33] width 89 height 23
click at [704, 32] on link "Download free" at bounding box center [689, 33] width 89 height 23
click at [575, 336] on icon "button" at bounding box center [574, 335] width 10 height 10
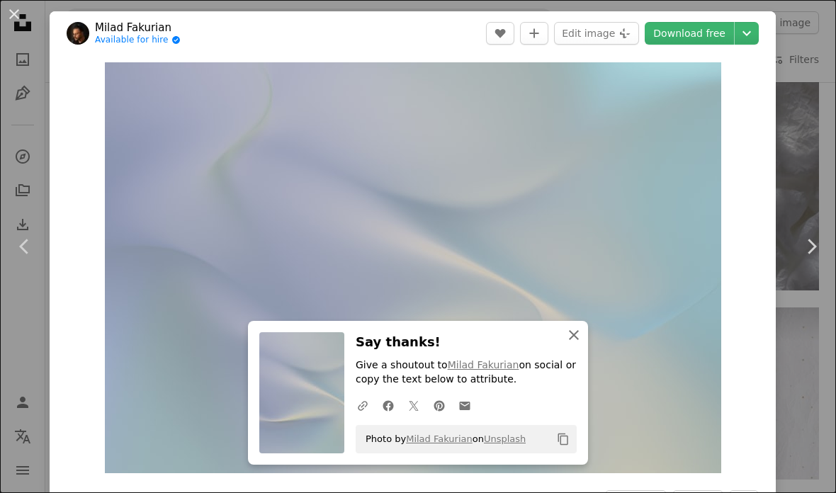
click at [567, 330] on icon "An X shape" at bounding box center [573, 335] width 17 height 17
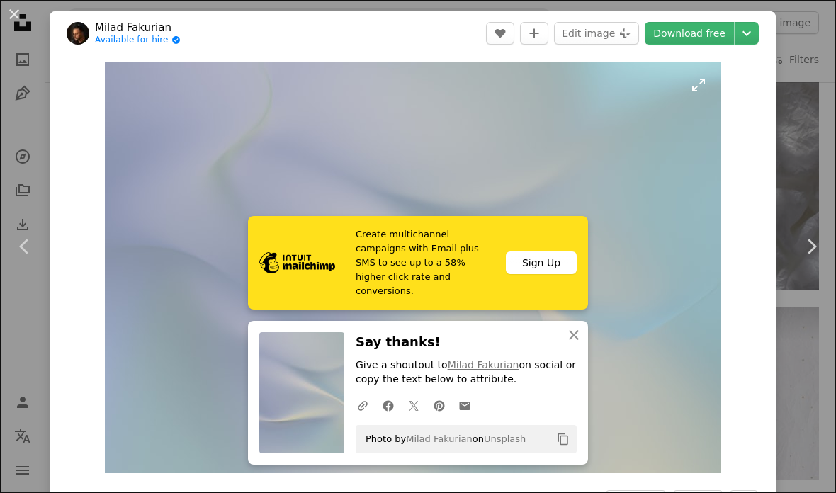
click at [721, 99] on img "Zoom in on this image" at bounding box center [413, 267] width 616 height 411
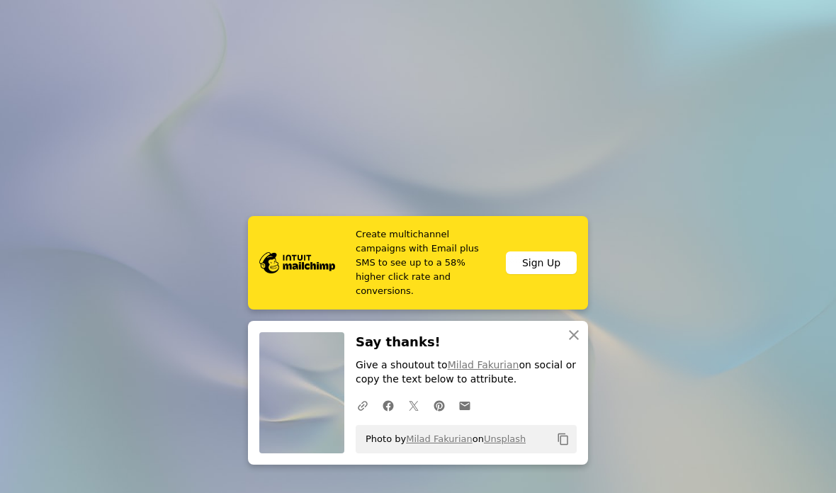
scroll to position [33, 0]
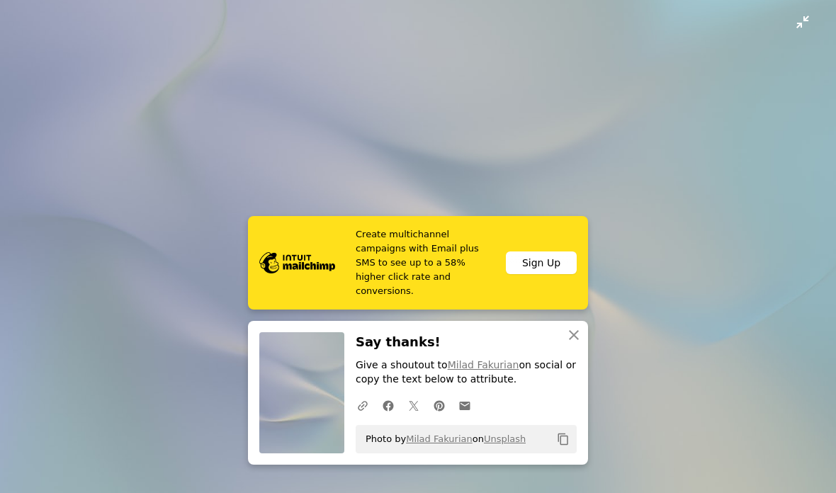
click at [191, 95] on img "Zoom out on this image" at bounding box center [417, 246] width 837 height 558
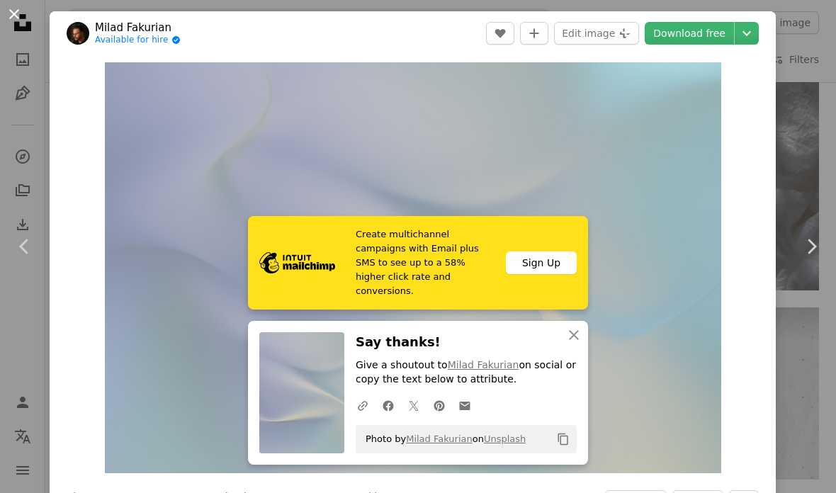
click at [21, 16] on button "An X shape" at bounding box center [14, 14] width 17 height 17
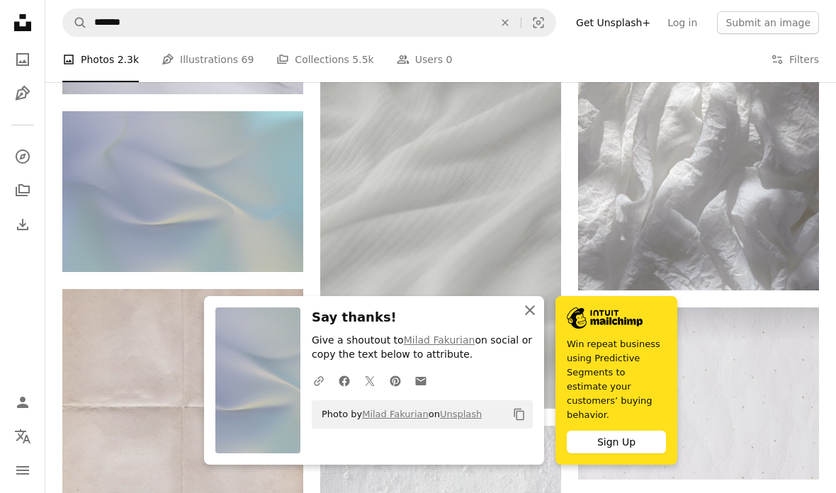
click at [535, 318] on button "An X shape Close" at bounding box center [530, 310] width 28 height 28
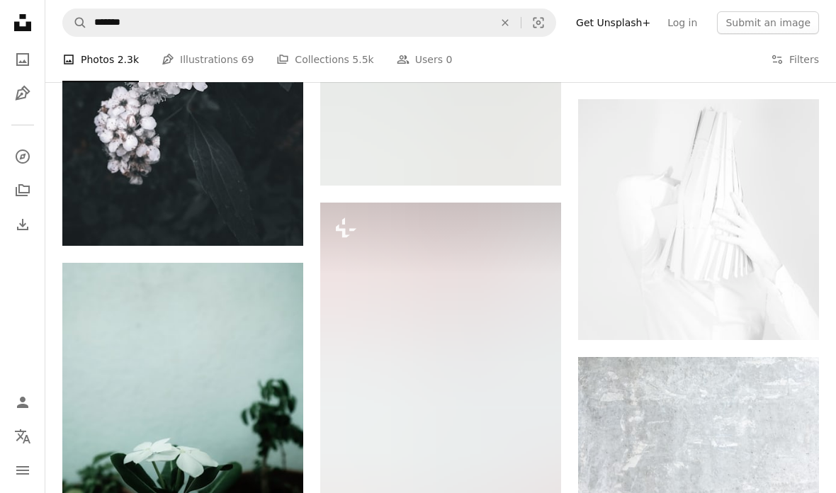
scroll to position [21874, 0]
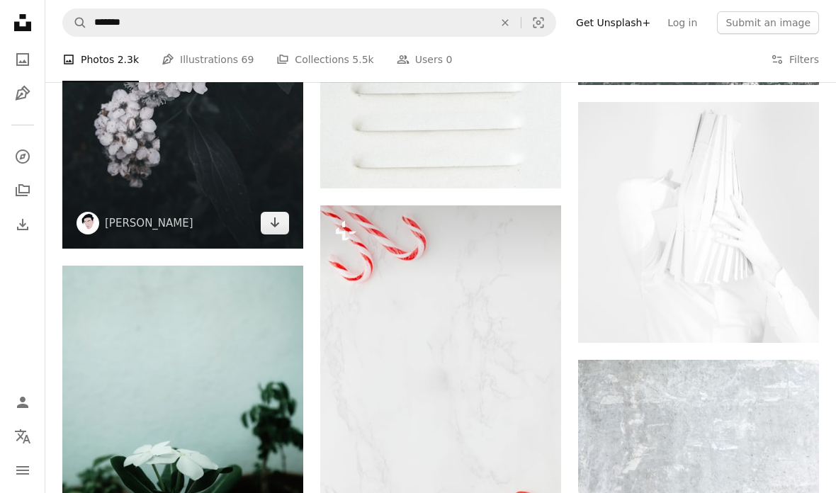
click at [162, 228] on img at bounding box center [182, 88] width 241 height 321
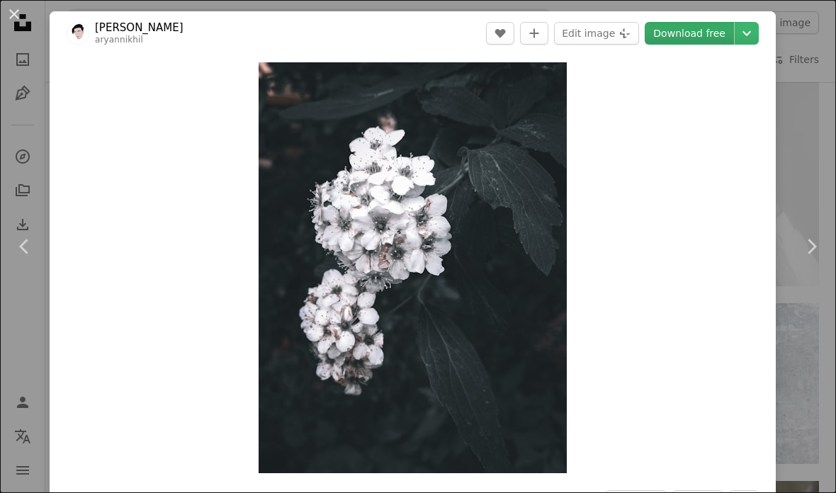
click at [692, 38] on link "Download free" at bounding box center [689, 33] width 89 height 23
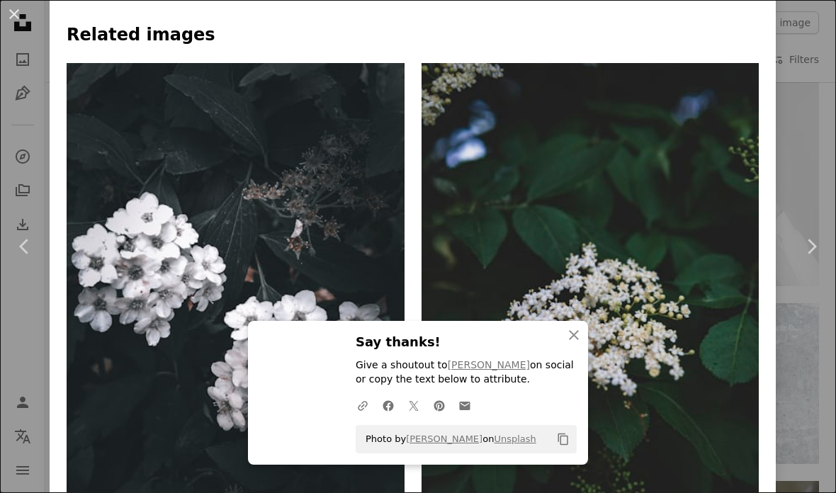
scroll to position [1258, 0]
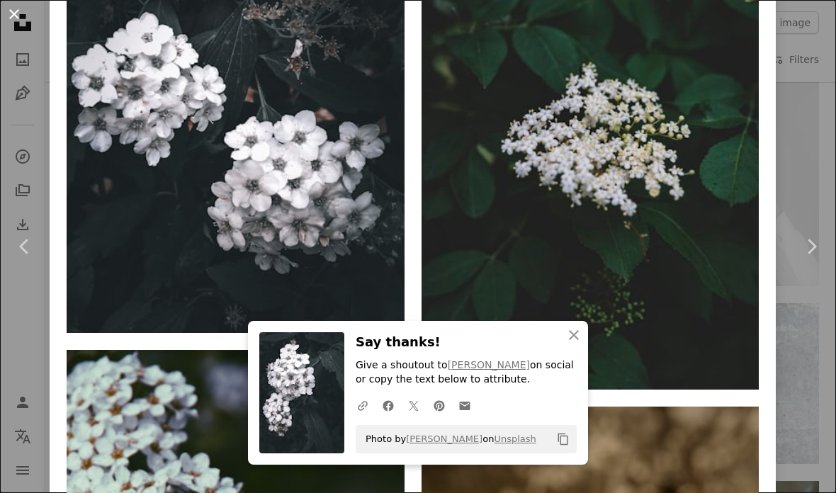
click at [14, 10] on button "An X shape" at bounding box center [14, 14] width 17 height 17
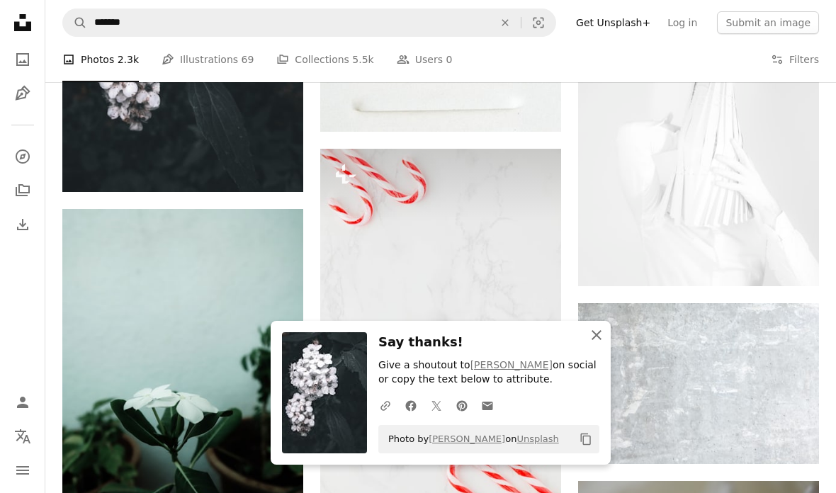
click at [595, 339] on icon "button" at bounding box center [597, 335] width 10 height 10
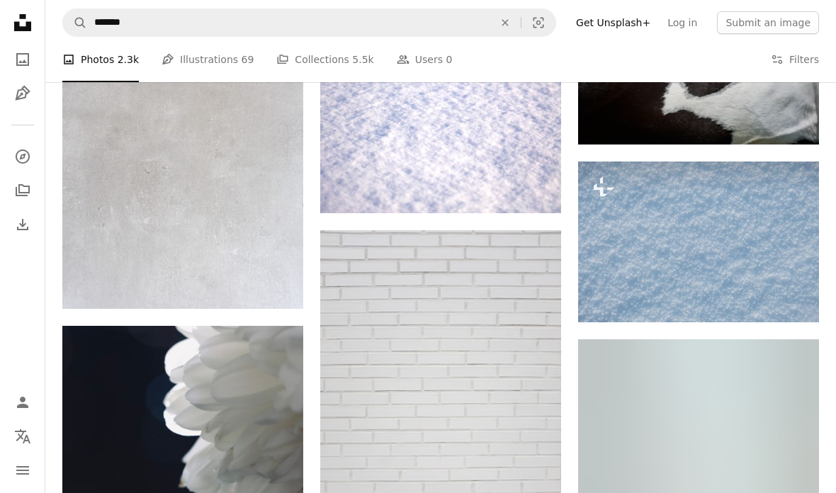
scroll to position [27360, 0]
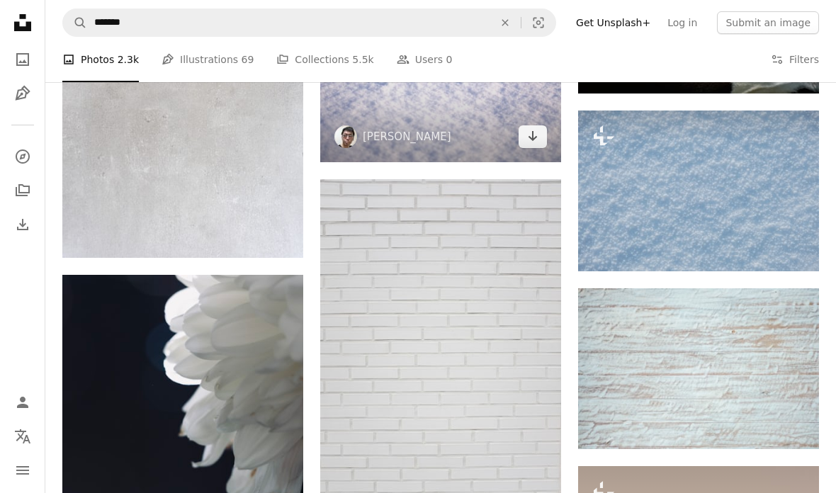
click at [485, 140] on img at bounding box center [440, 81] width 241 height 160
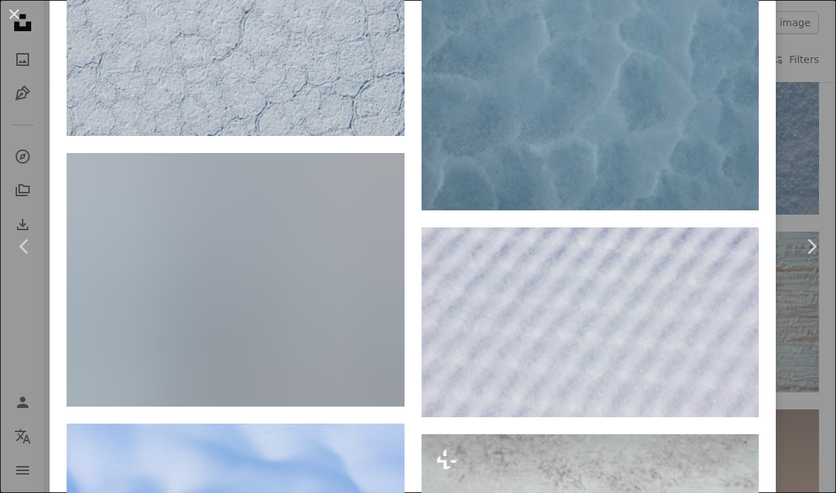
scroll to position [2650, 0]
